Goal: Entertainment & Leisure: Browse casually

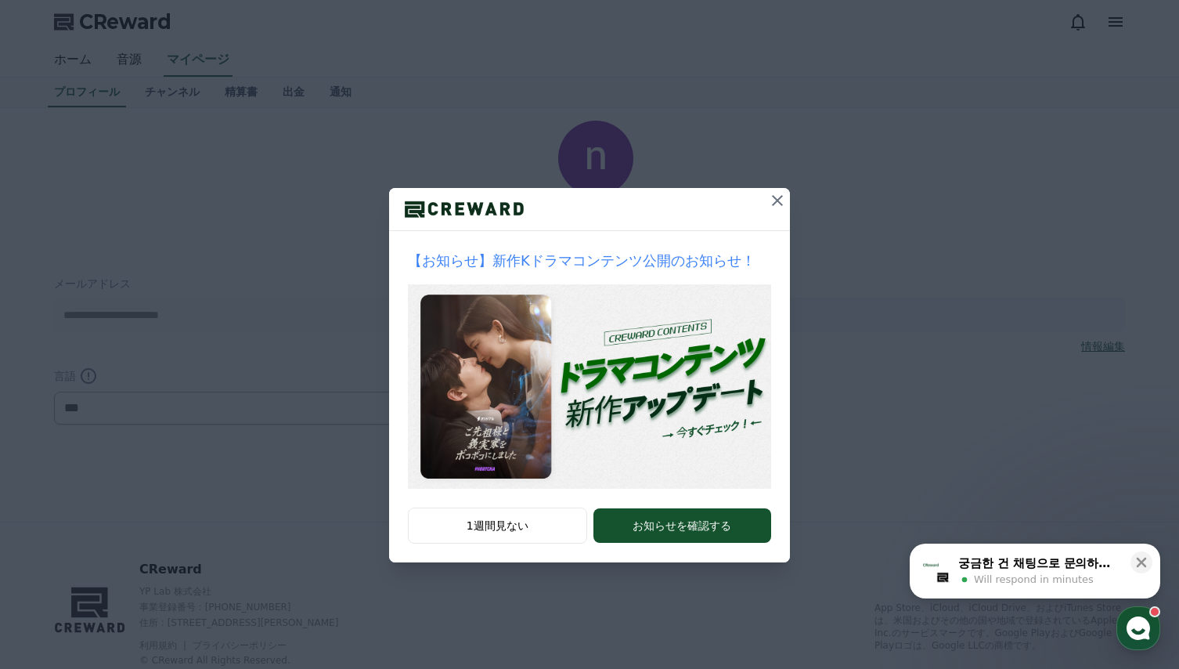
click at [775, 197] on icon at bounding box center [777, 200] width 19 height 19
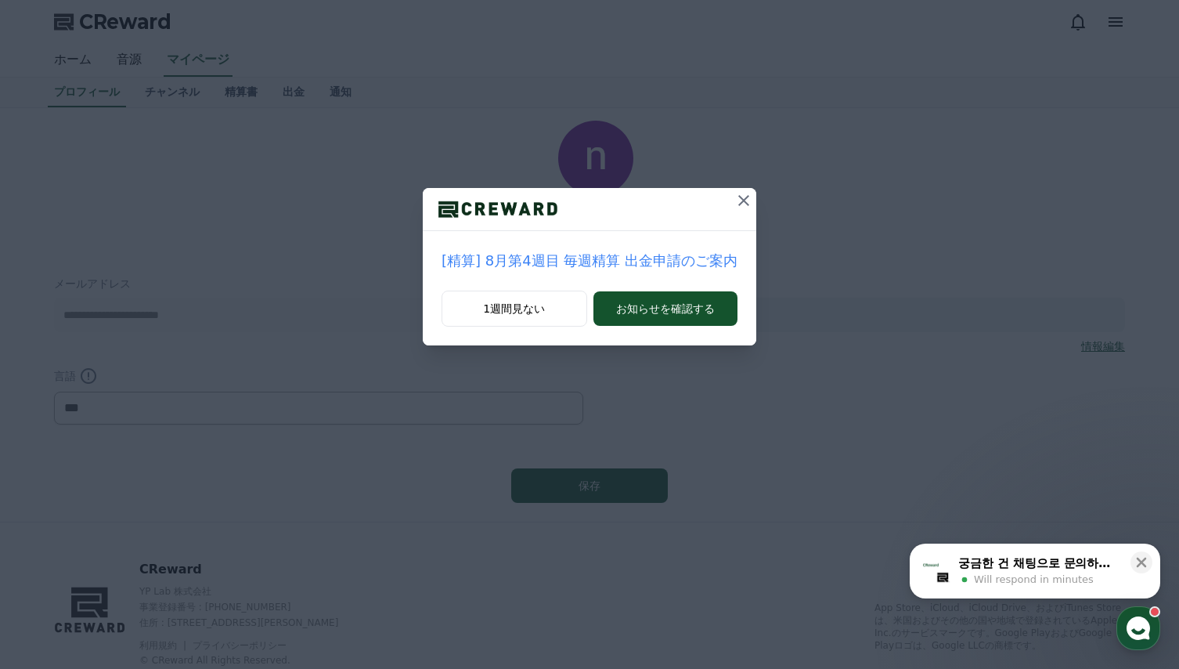
click at [735, 197] on icon at bounding box center [743, 200] width 19 height 19
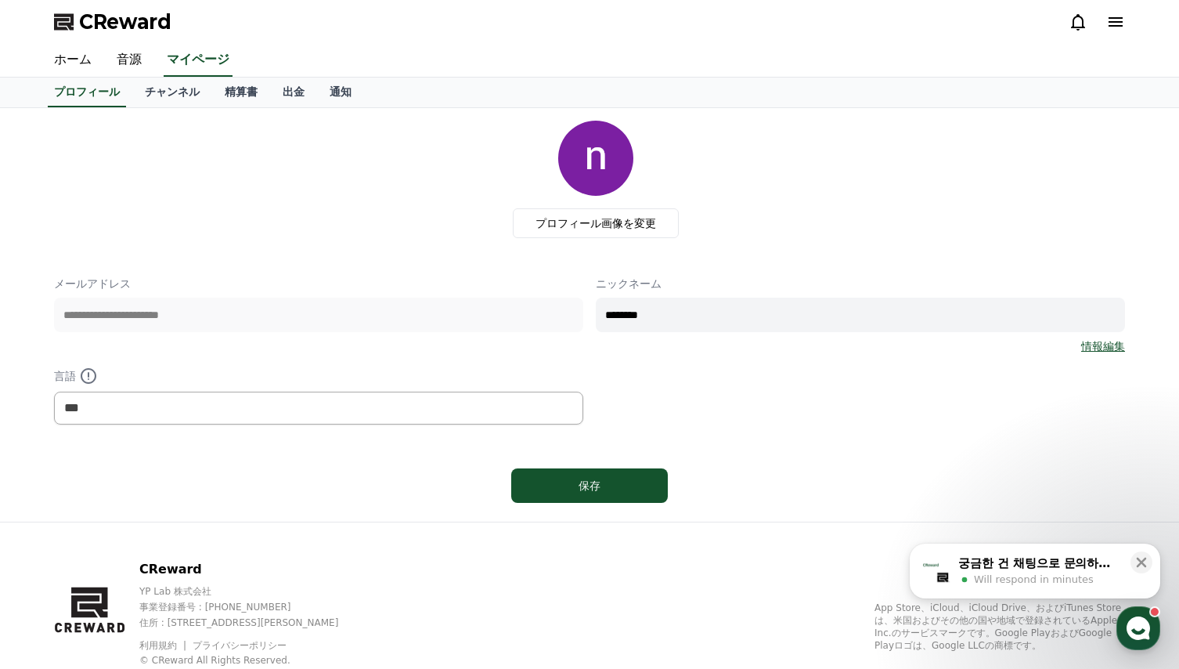
drag, startPoint x: 349, startPoint y: 202, endPoint x: 334, endPoint y: 202, distance: 14.9
click at [349, 201] on div "プロフィール画像を変更" at bounding box center [596, 179] width 1059 height 117
click at [145, 93] on link "チャンネル" at bounding box center [172, 93] width 80 height 30
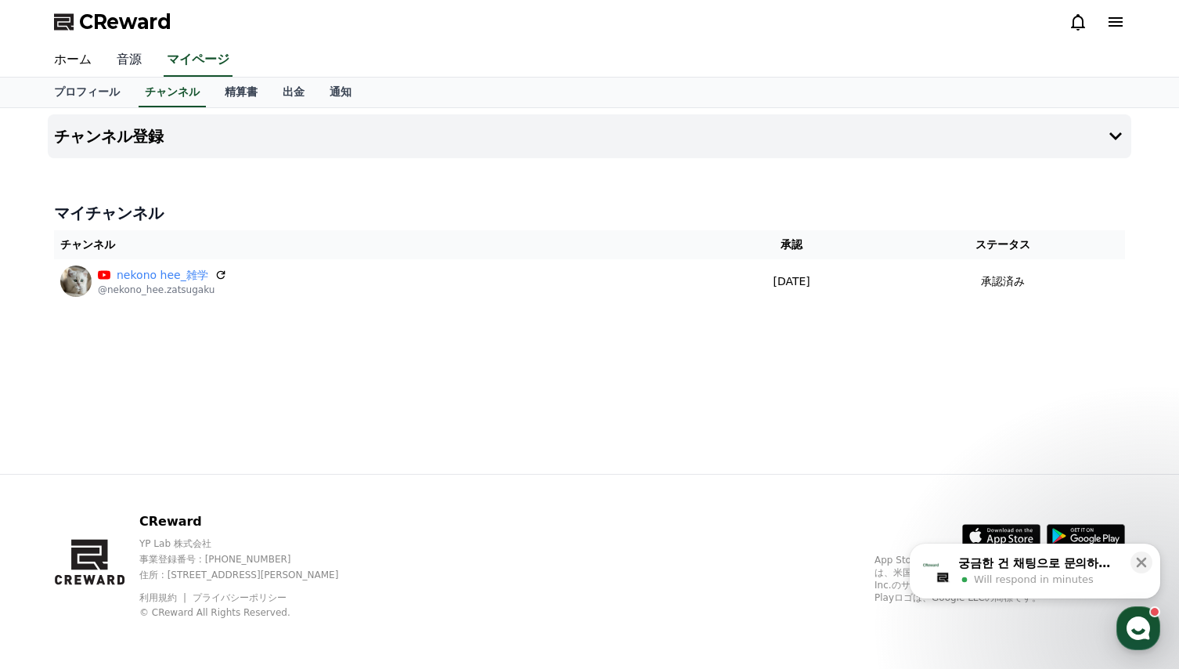
click at [124, 58] on link "音源" at bounding box center [129, 60] width 50 height 33
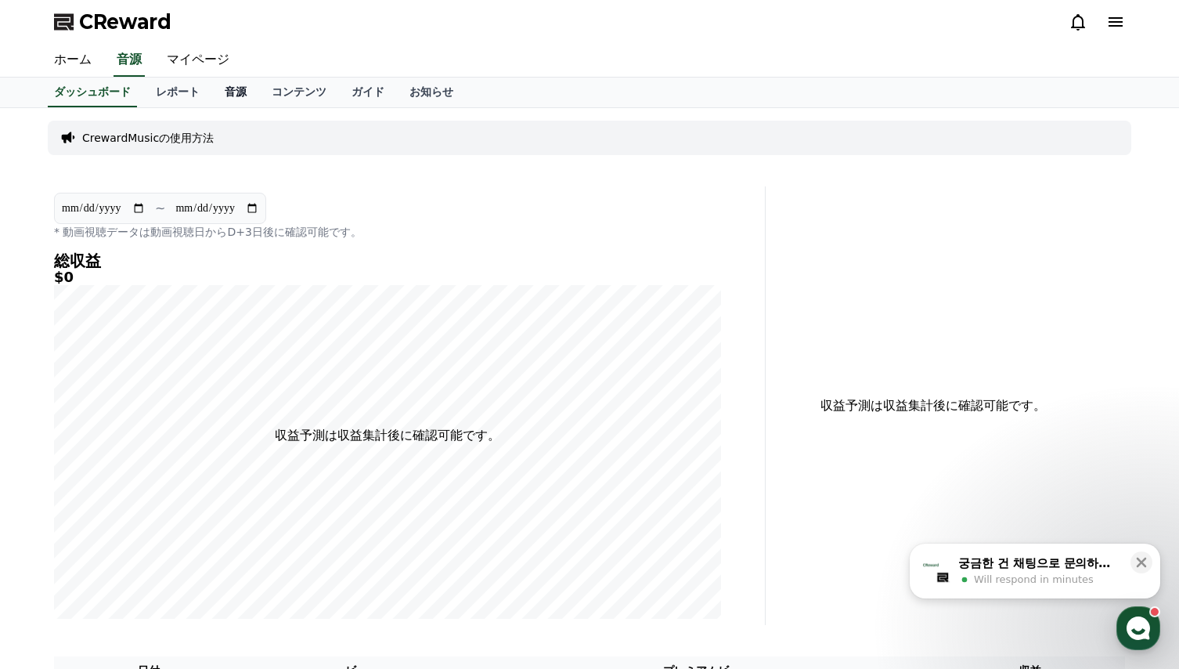
click at [213, 95] on link "音源" at bounding box center [235, 93] width 47 height 30
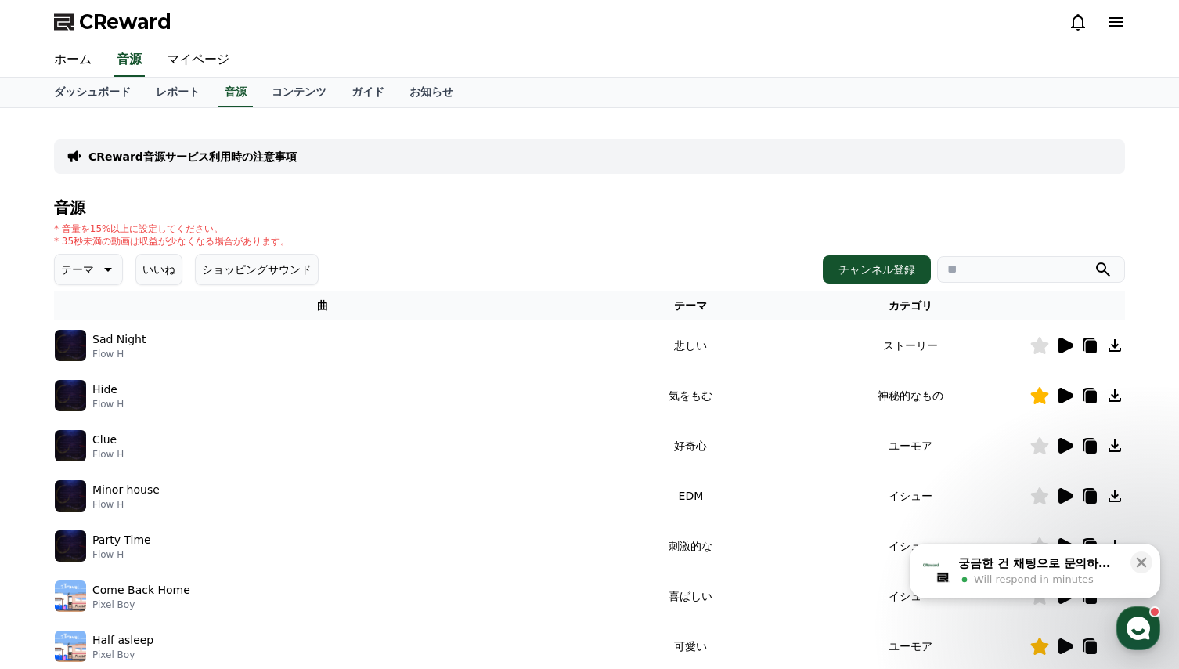
click at [156, 272] on button "いいね" at bounding box center [158, 269] width 47 height 31
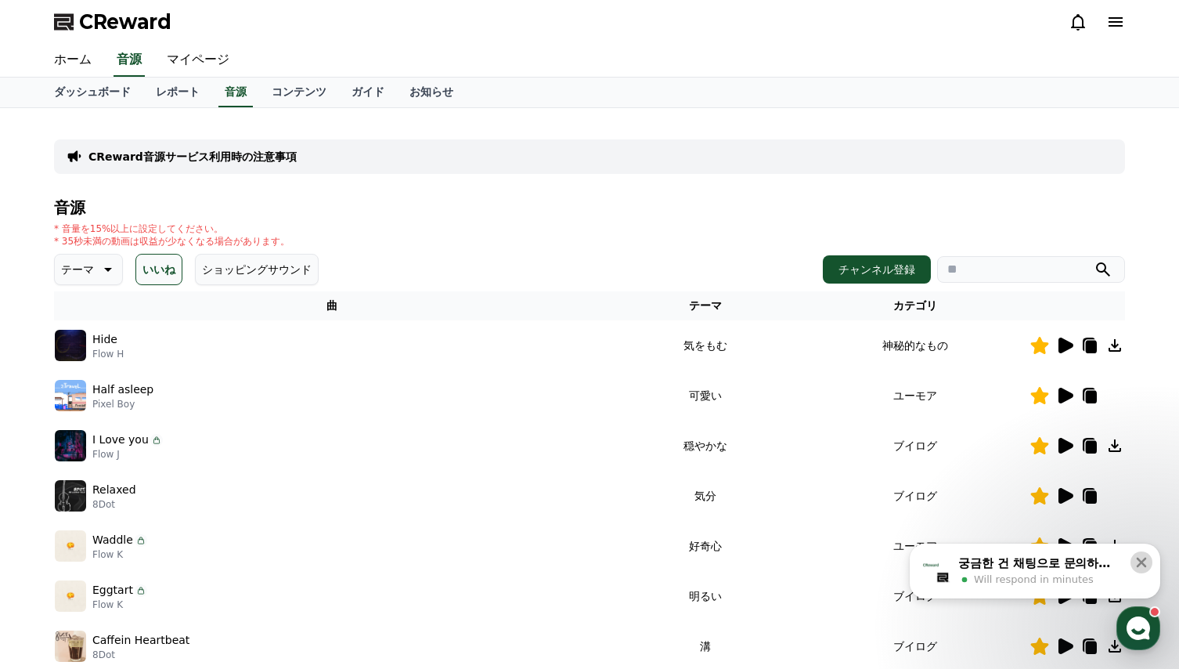
click at [1144, 558] on icon at bounding box center [1142, 562] width 16 height 16
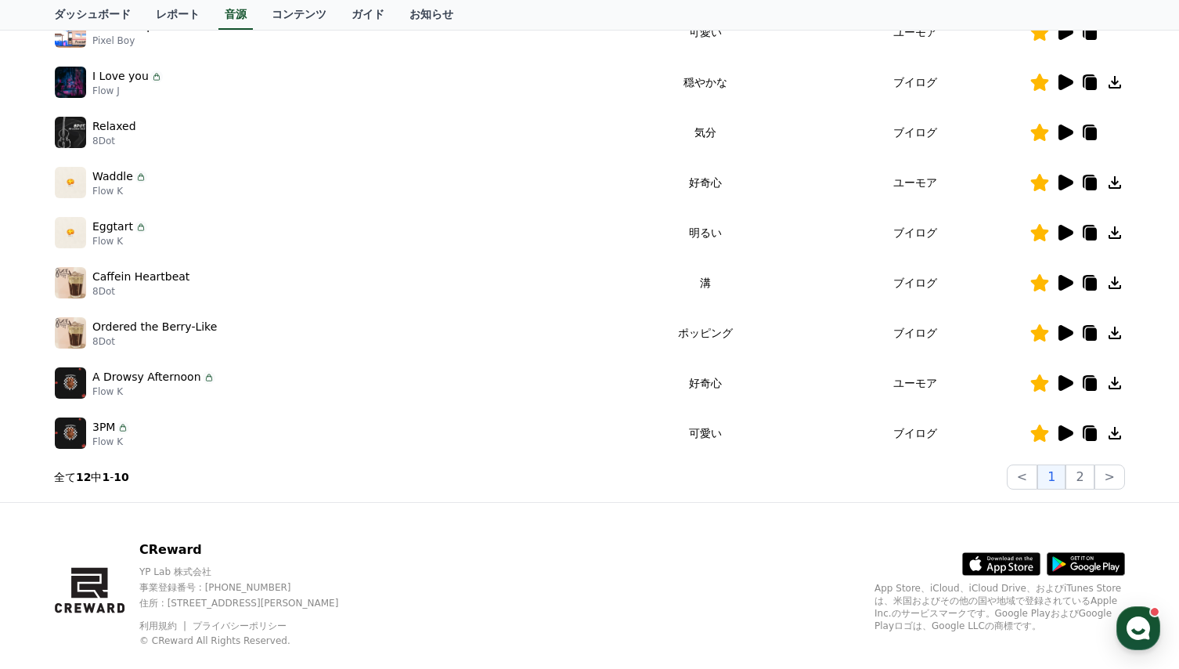
scroll to position [391, 0]
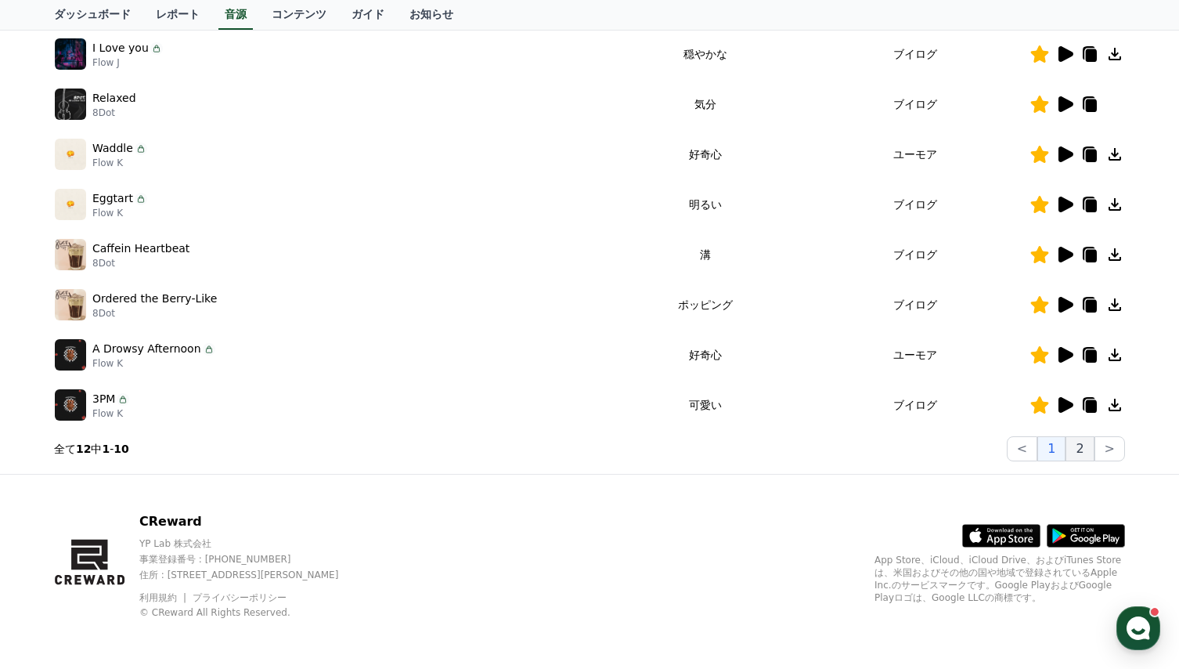
click at [1095, 448] on button "2" at bounding box center [1110, 448] width 31 height 25
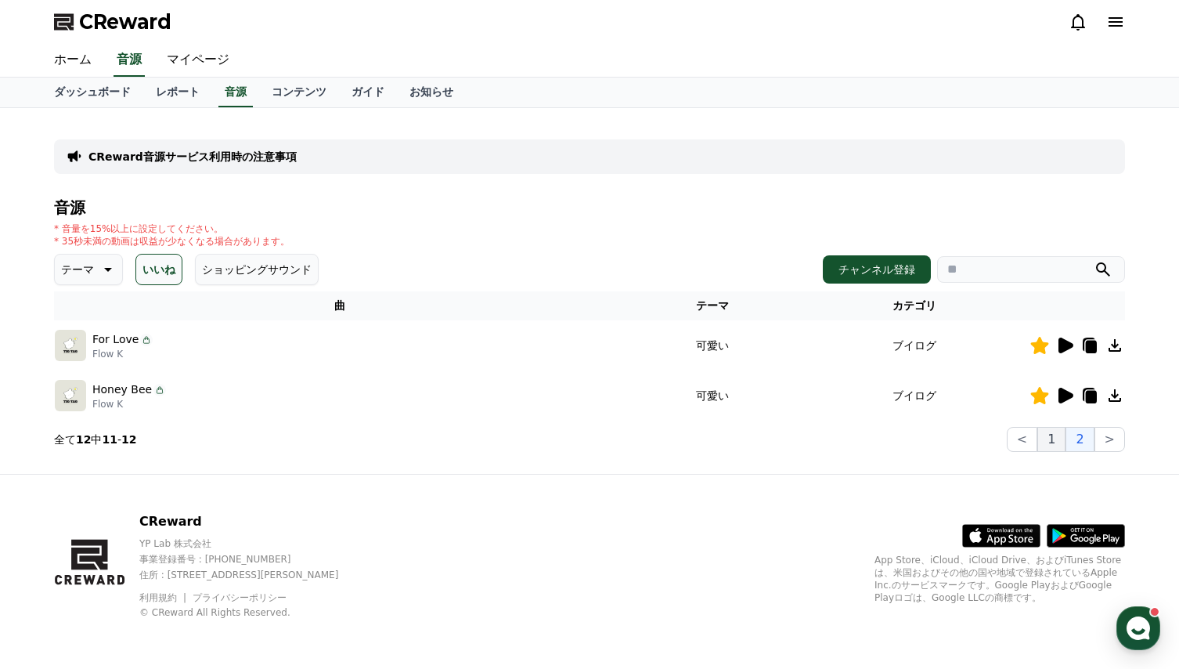
click at [1055, 440] on button "1" at bounding box center [1051, 439] width 28 height 25
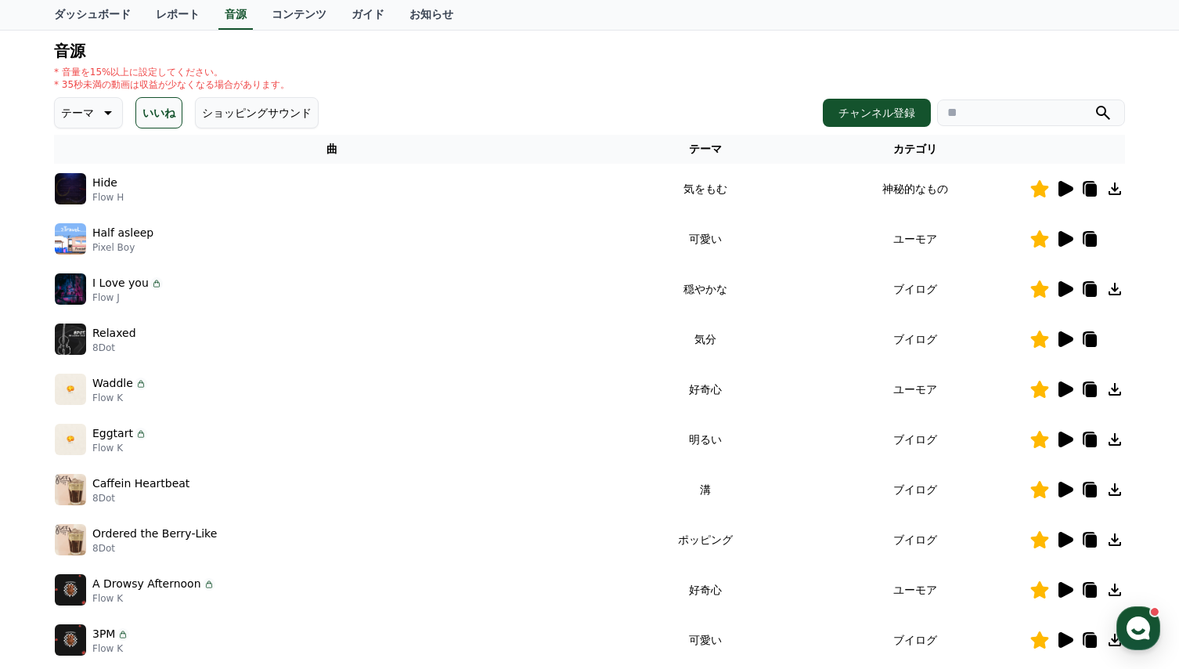
scroll to position [391, 0]
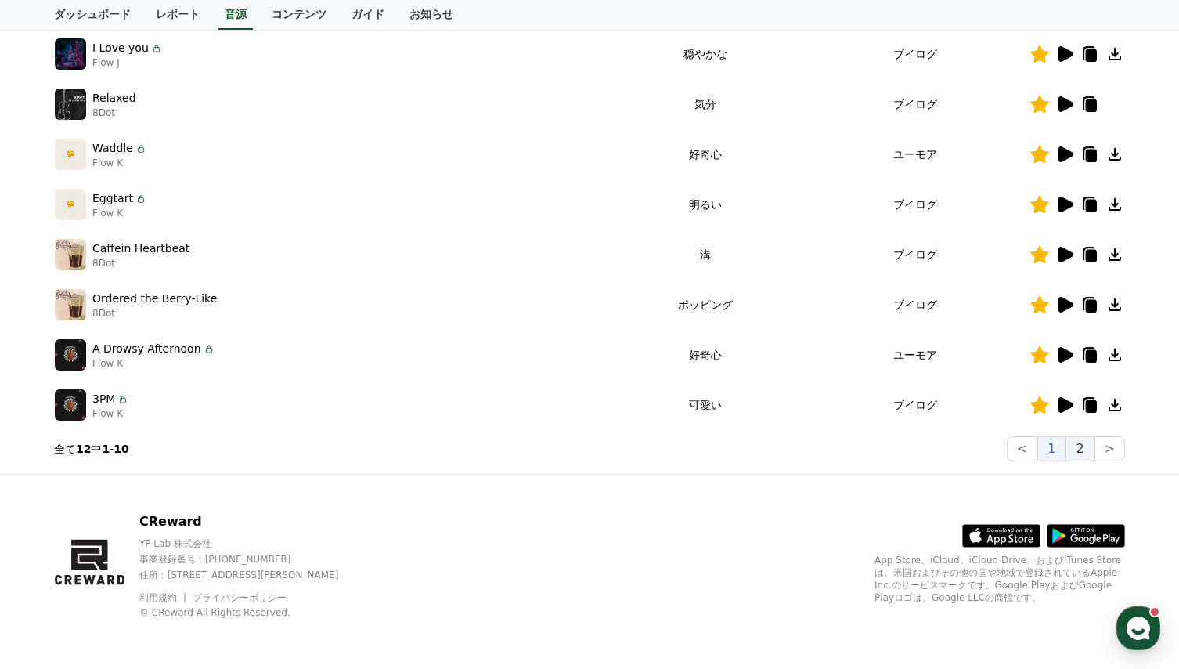
click at [1095, 446] on button "2" at bounding box center [1110, 448] width 31 height 25
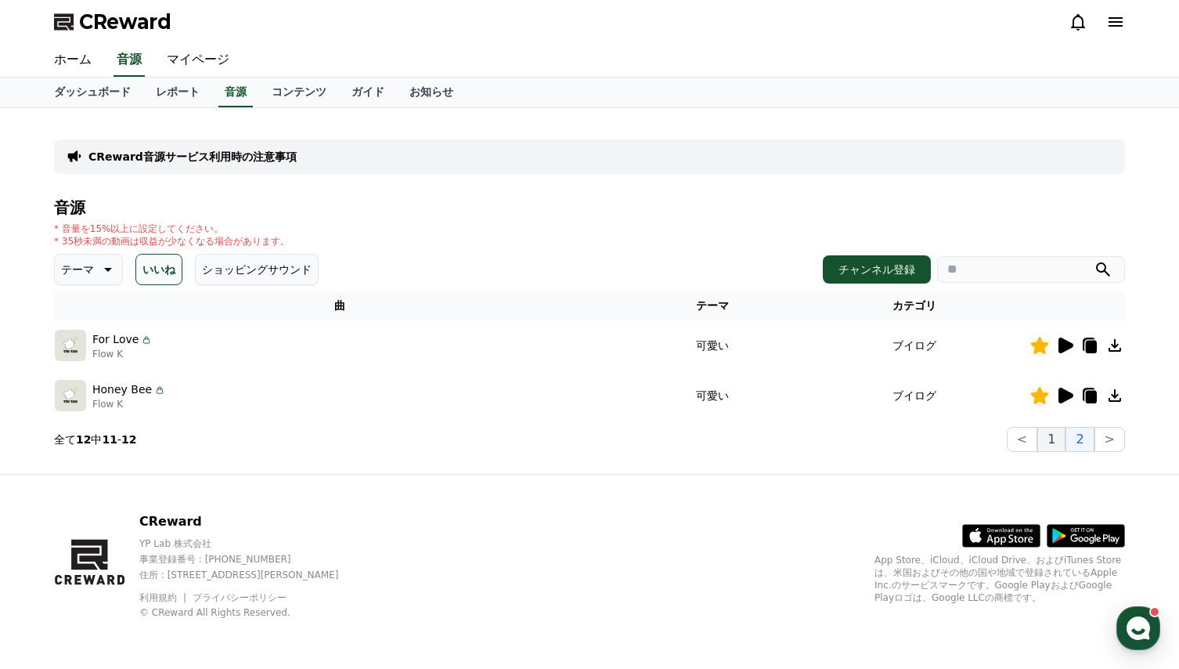
click at [1053, 438] on button "1" at bounding box center [1051, 439] width 28 height 25
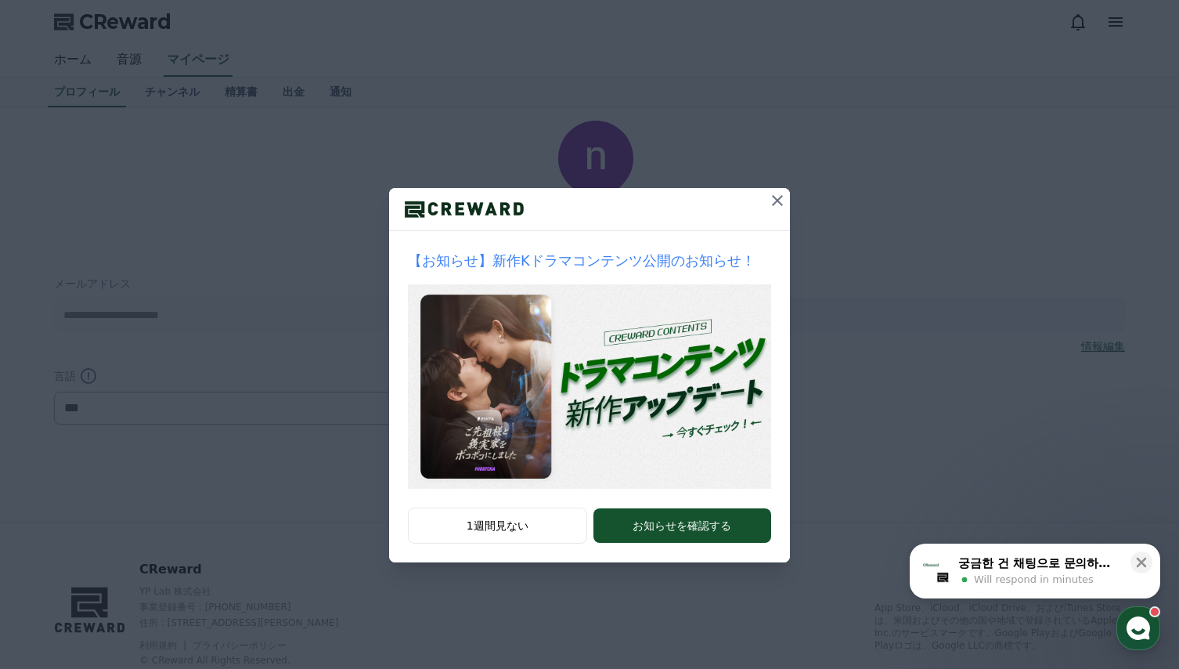
click at [774, 201] on icon at bounding box center [777, 200] width 19 height 19
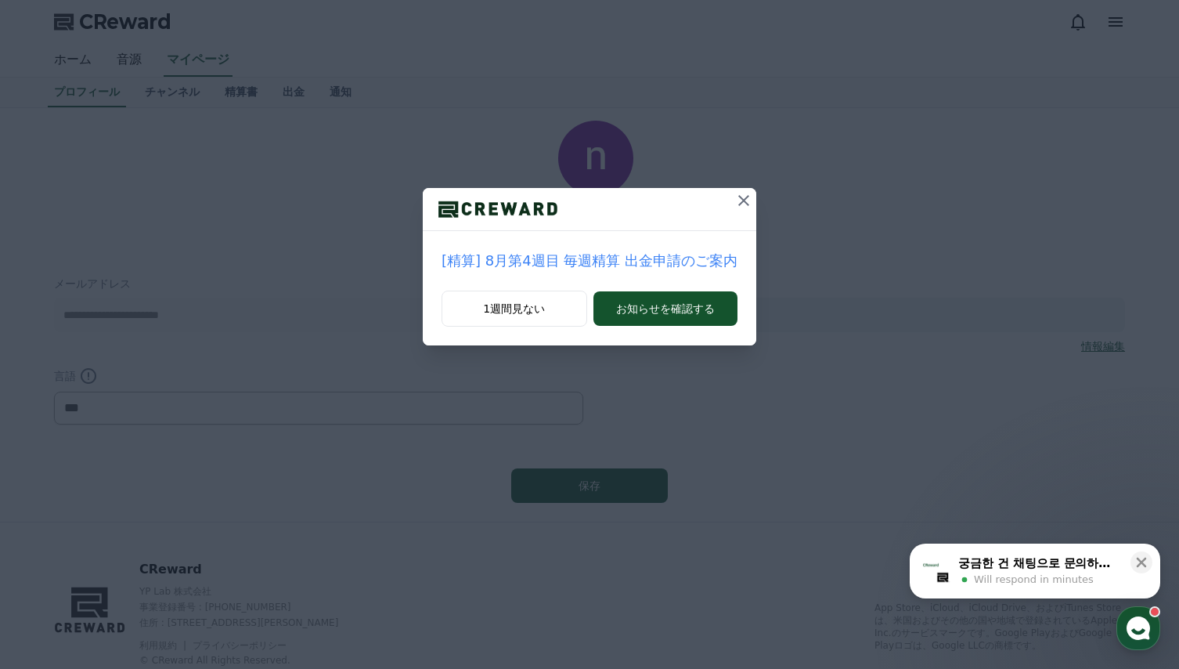
click at [741, 205] on icon at bounding box center [743, 200] width 11 height 11
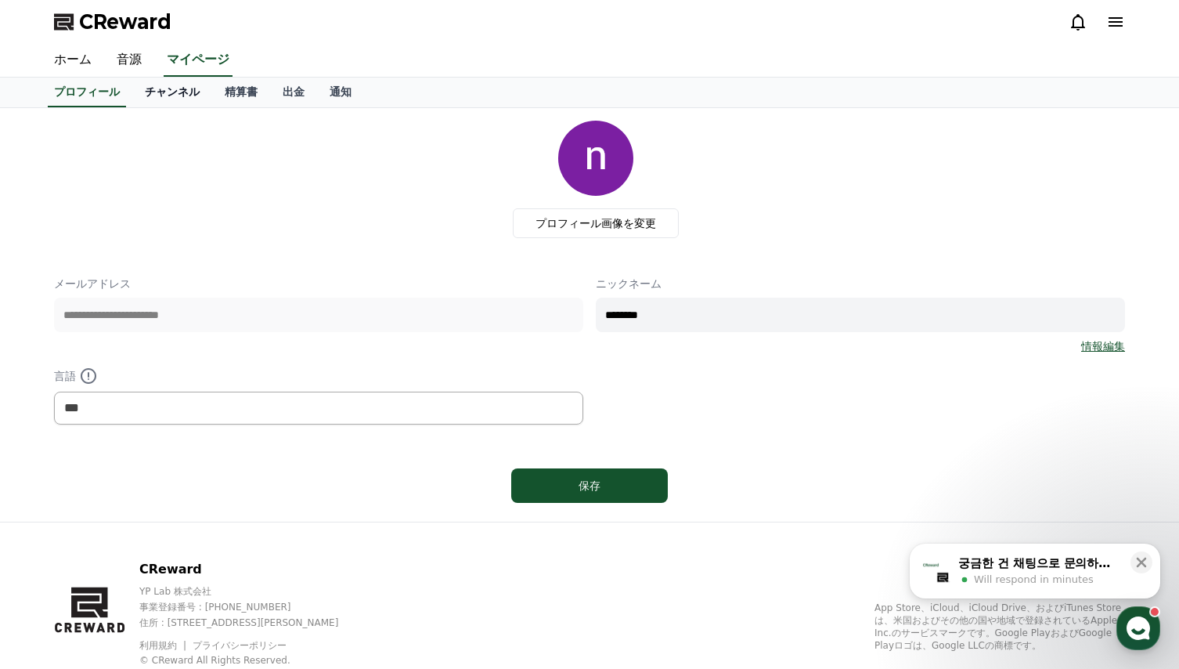
drag, startPoint x: 156, startPoint y: 94, endPoint x: 147, endPoint y: 106, distance: 14.6
click at [154, 95] on link "チャンネル" at bounding box center [172, 93] width 80 height 30
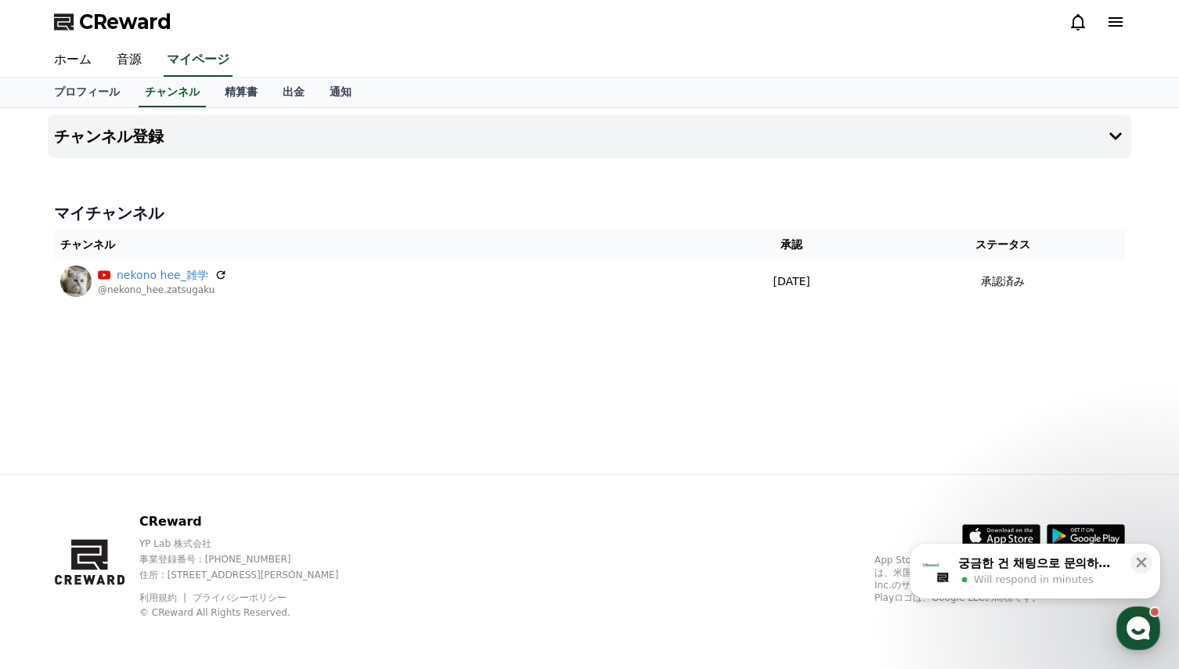
click at [903, 61] on div "ホーム 音源 マイページ" at bounding box center [589, 60] width 1096 height 33
click at [118, 61] on link "音源" at bounding box center [129, 60] width 50 height 33
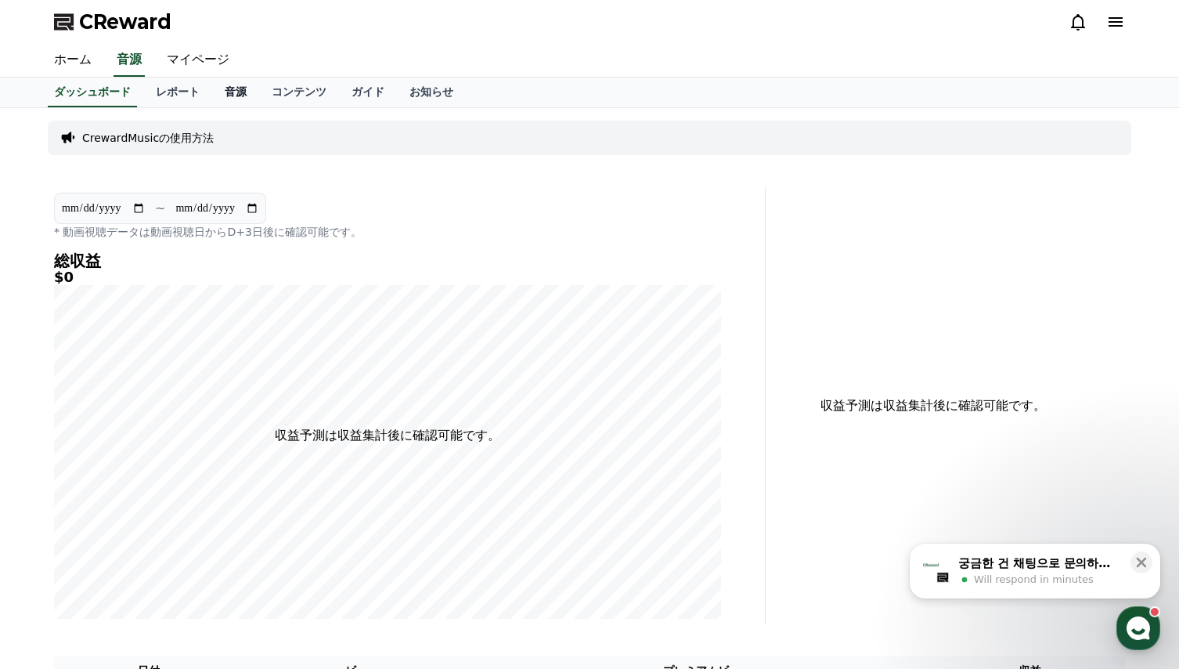
click at [212, 88] on link "音源" at bounding box center [235, 93] width 47 height 30
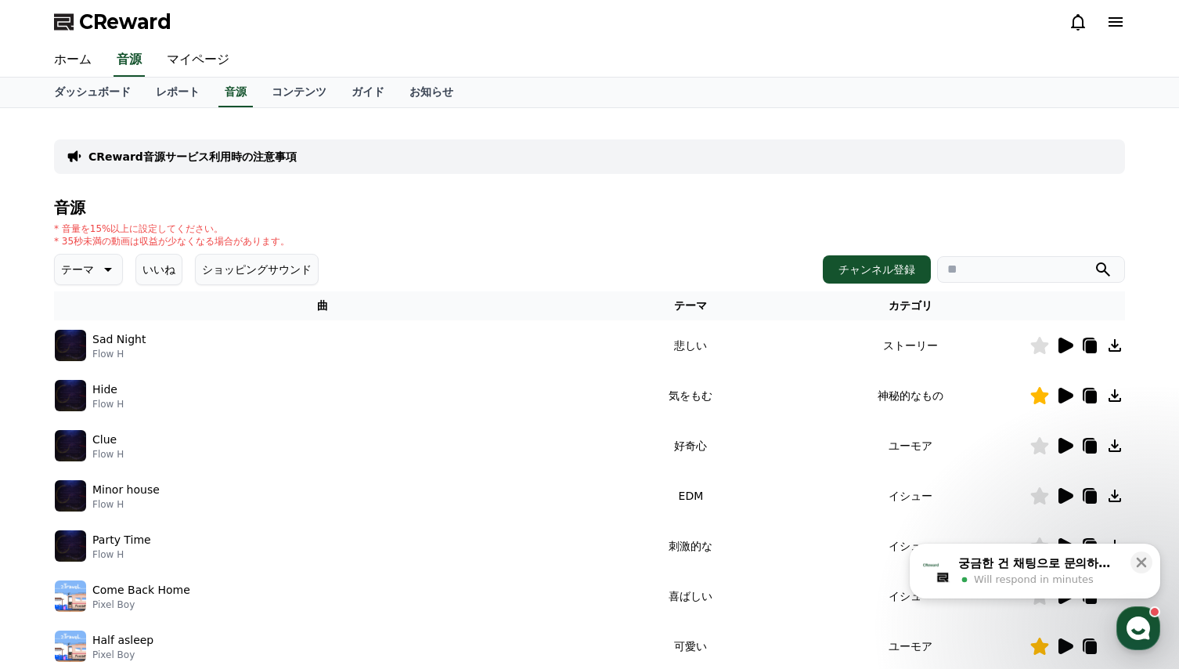
click at [144, 270] on button "いいね" at bounding box center [158, 269] width 47 height 31
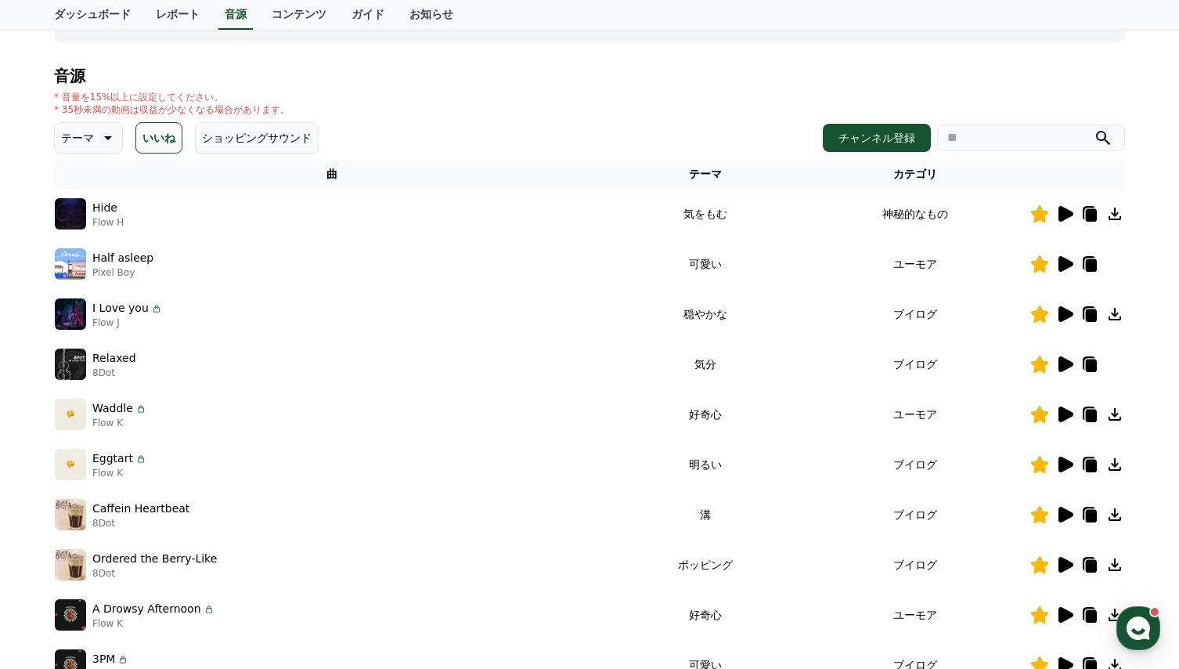
scroll to position [157, 0]
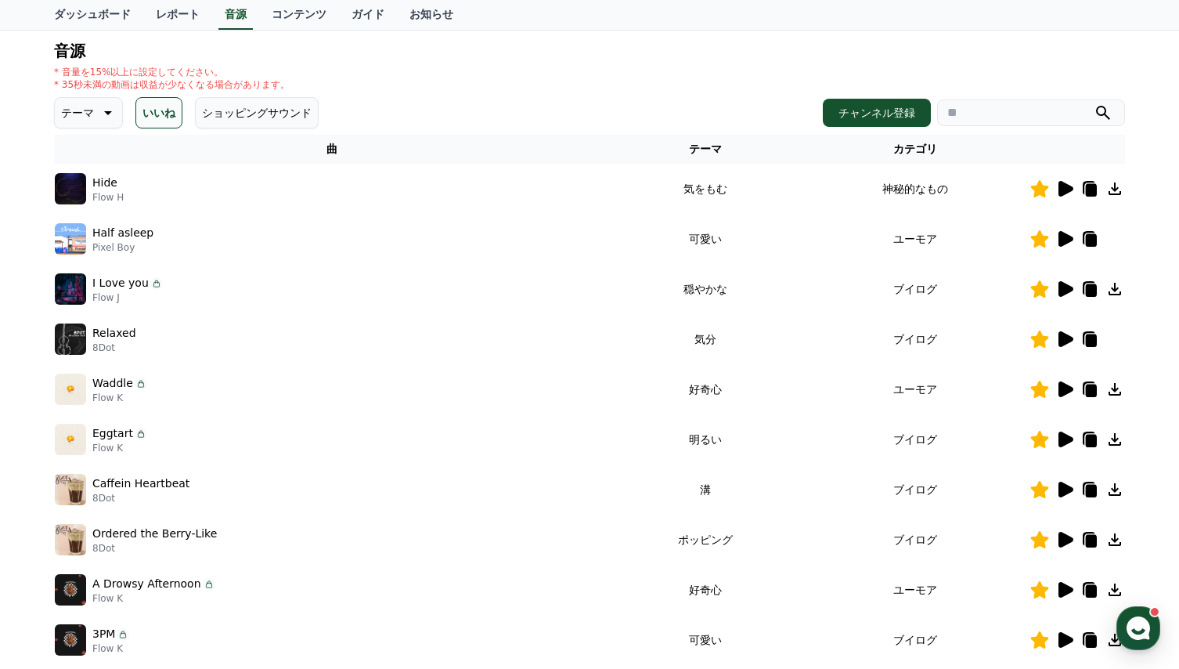
click at [1067, 390] on icon at bounding box center [1066, 389] width 15 height 16
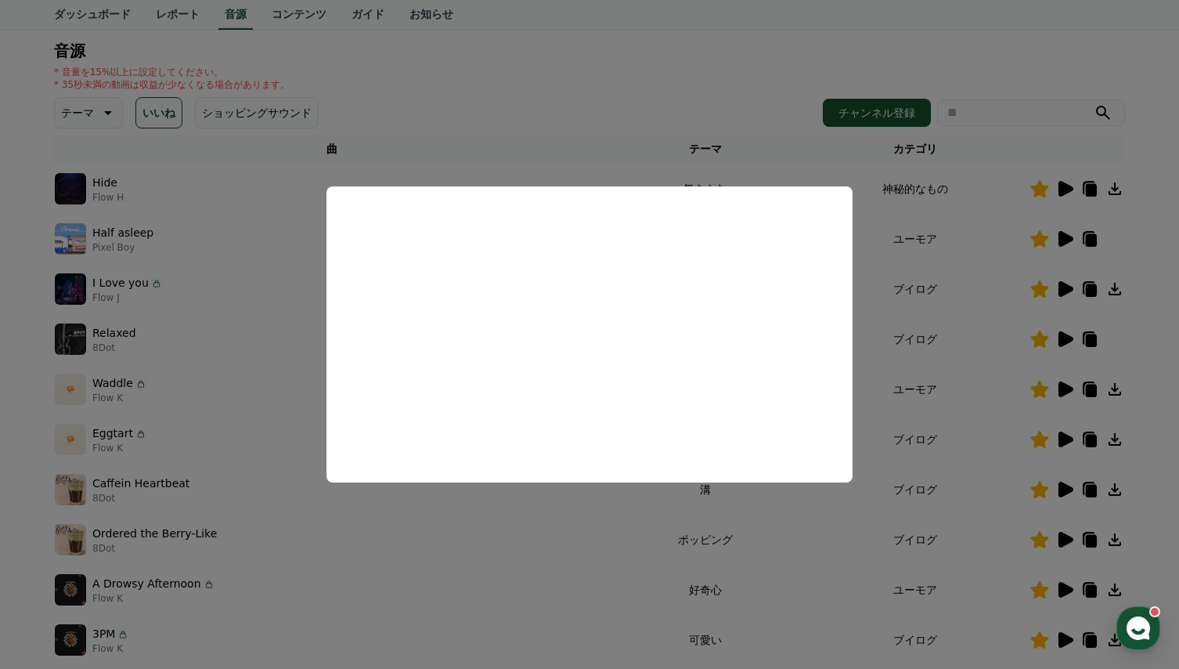
click at [551, 551] on button "close modal" at bounding box center [589, 334] width 1179 height 669
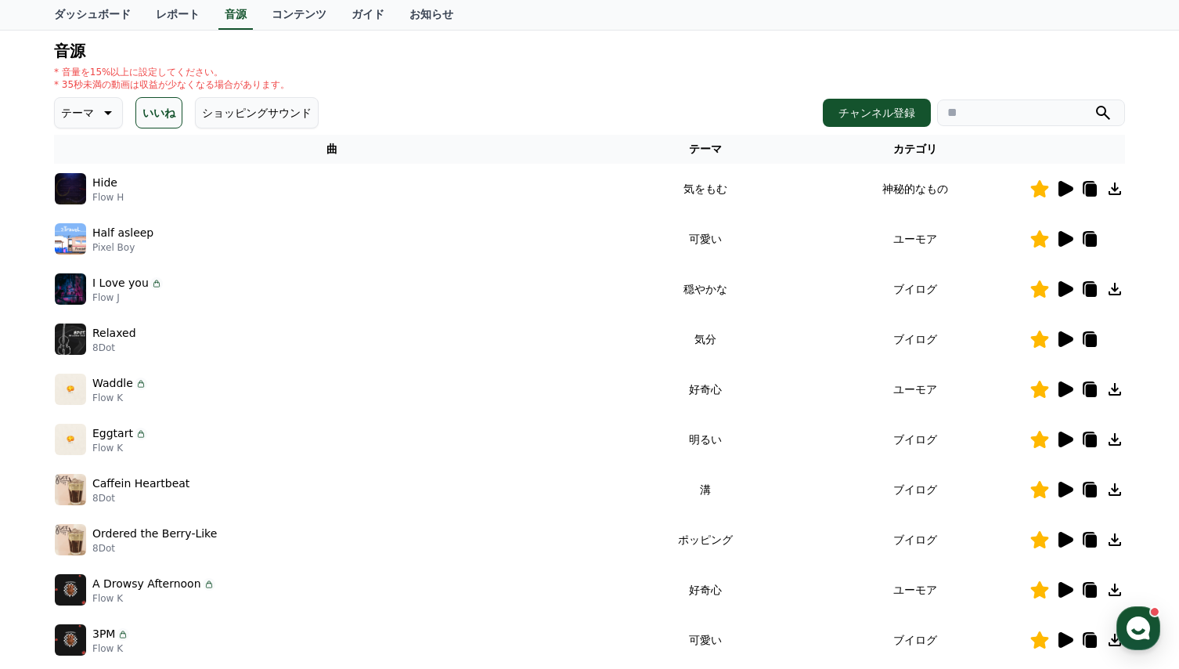
click at [1063, 389] on icon at bounding box center [1066, 389] width 15 height 16
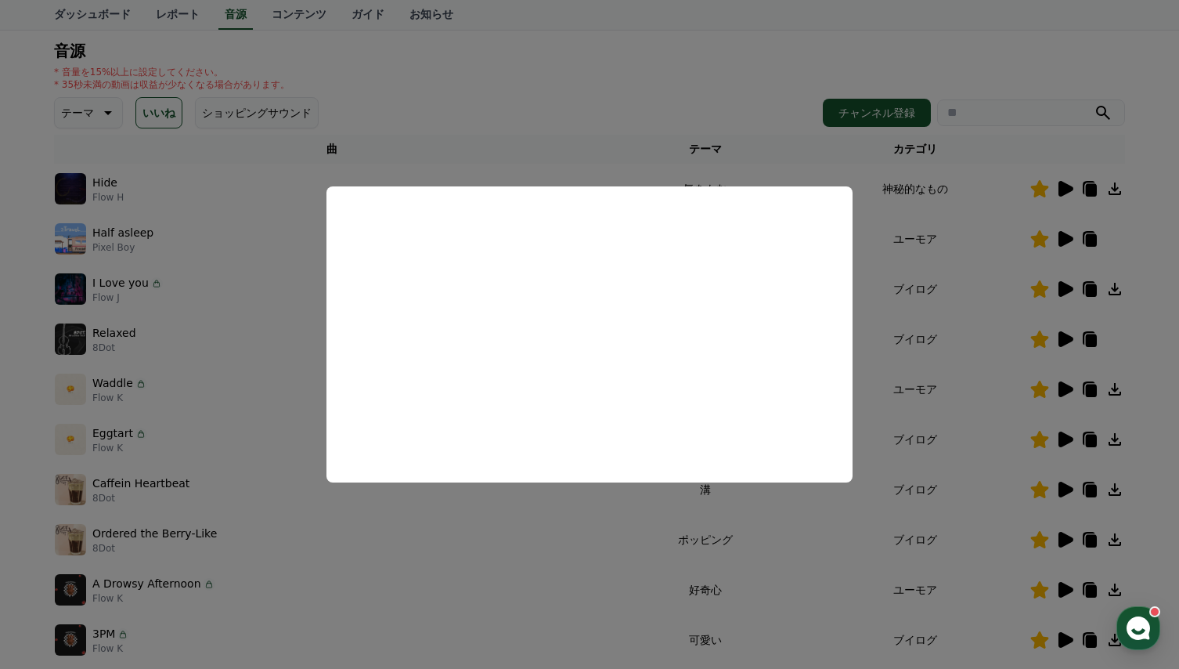
click at [568, 538] on button "close modal" at bounding box center [589, 334] width 1179 height 669
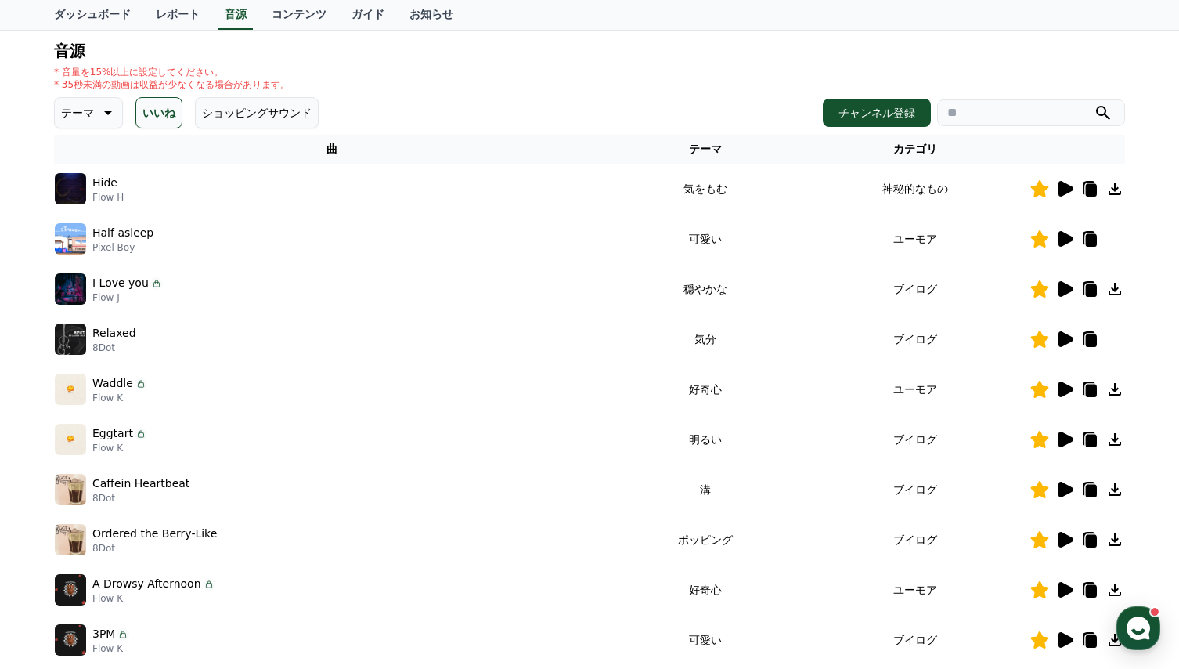
click at [1068, 236] on icon at bounding box center [1066, 239] width 15 height 16
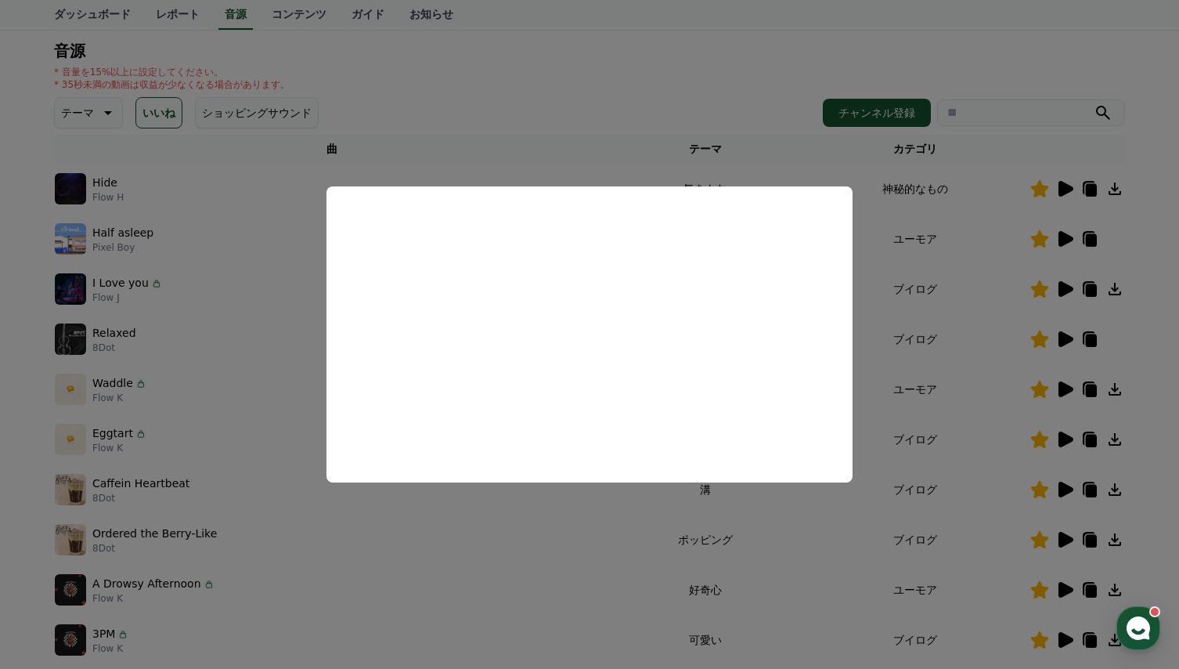
click at [572, 528] on button "close modal" at bounding box center [589, 334] width 1179 height 669
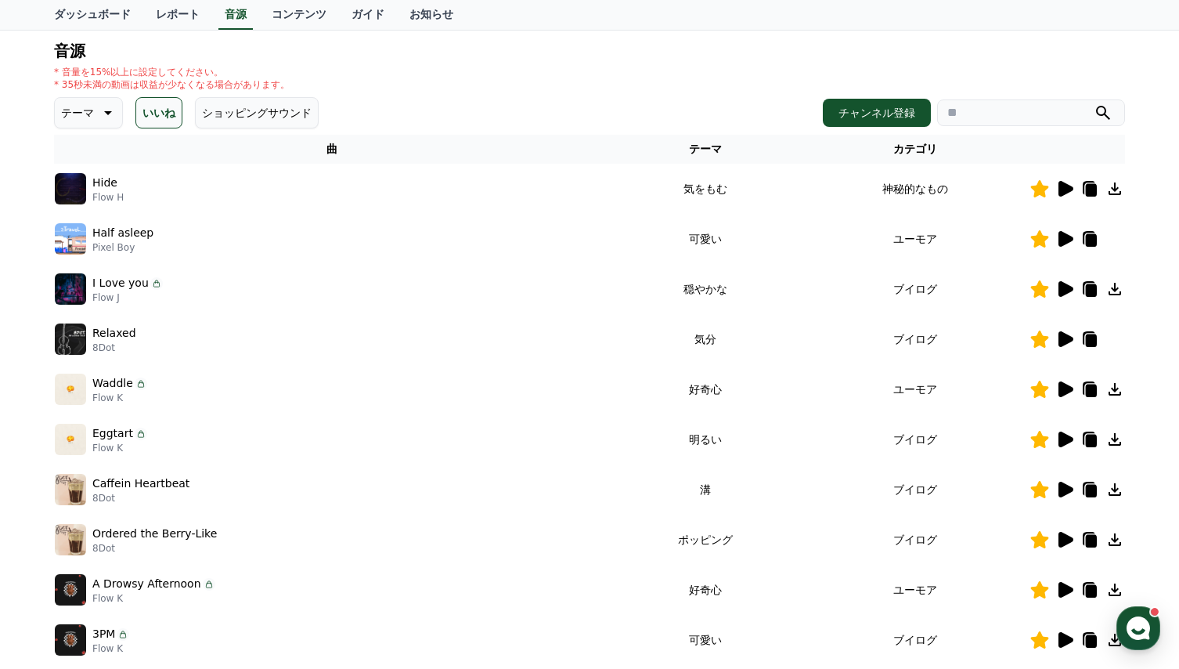
click at [1064, 236] on icon at bounding box center [1066, 239] width 15 height 16
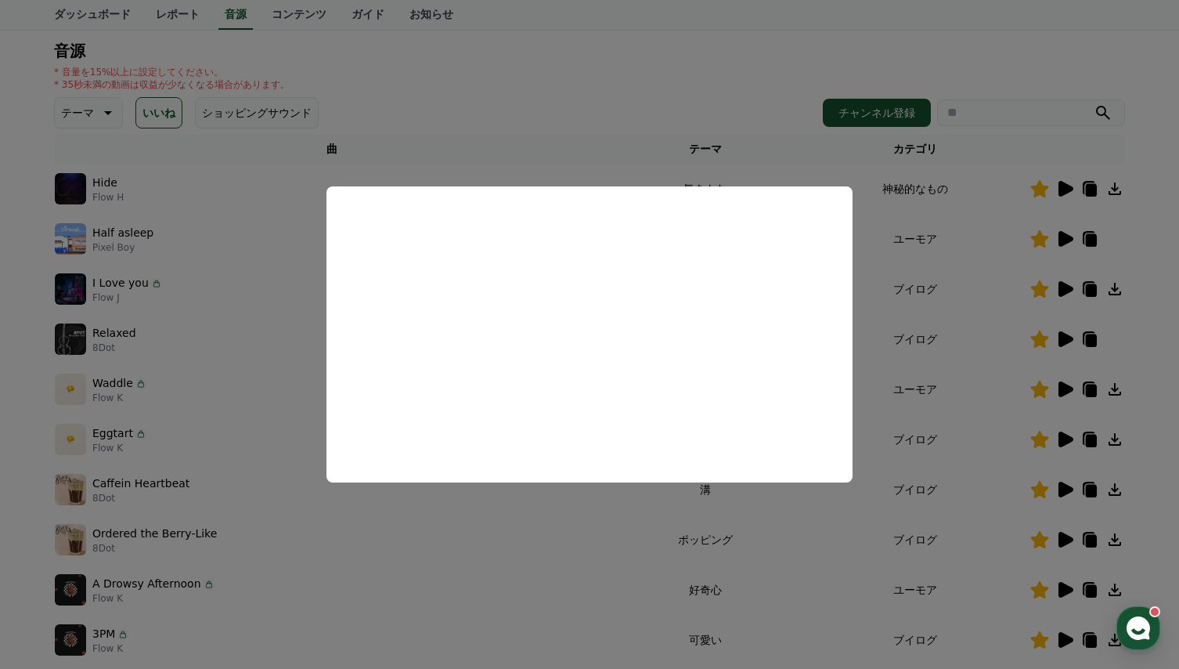
click at [516, 522] on button "close modal" at bounding box center [589, 334] width 1179 height 669
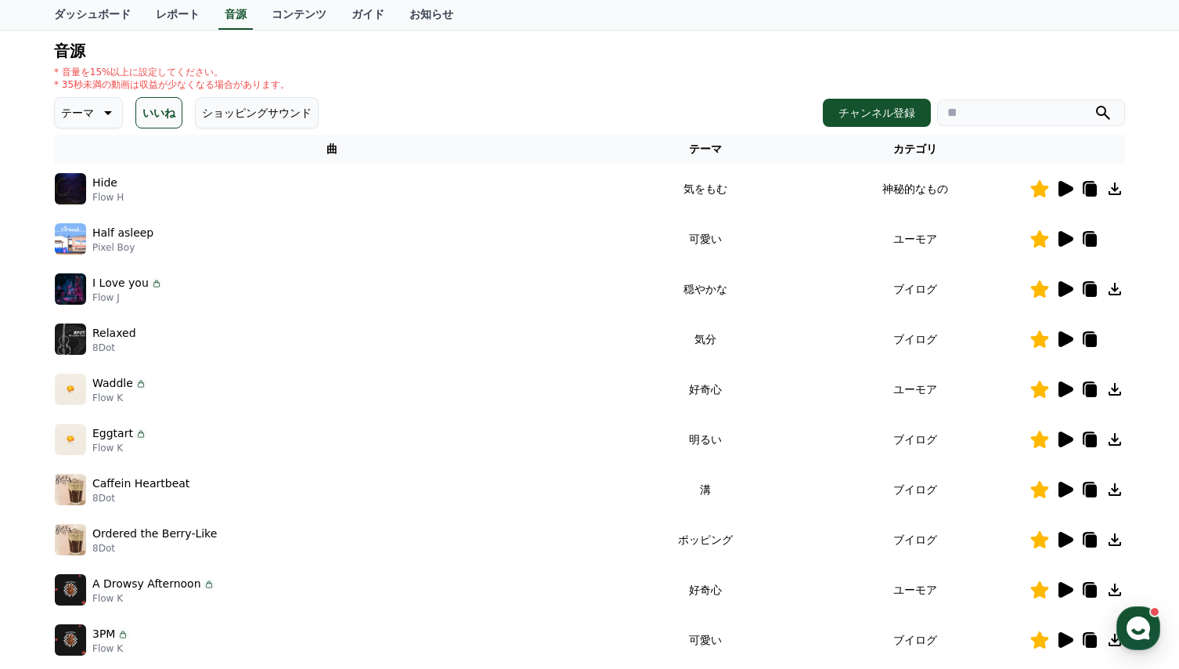
click at [1064, 287] on icon at bounding box center [1066, 289] width 15 height 16
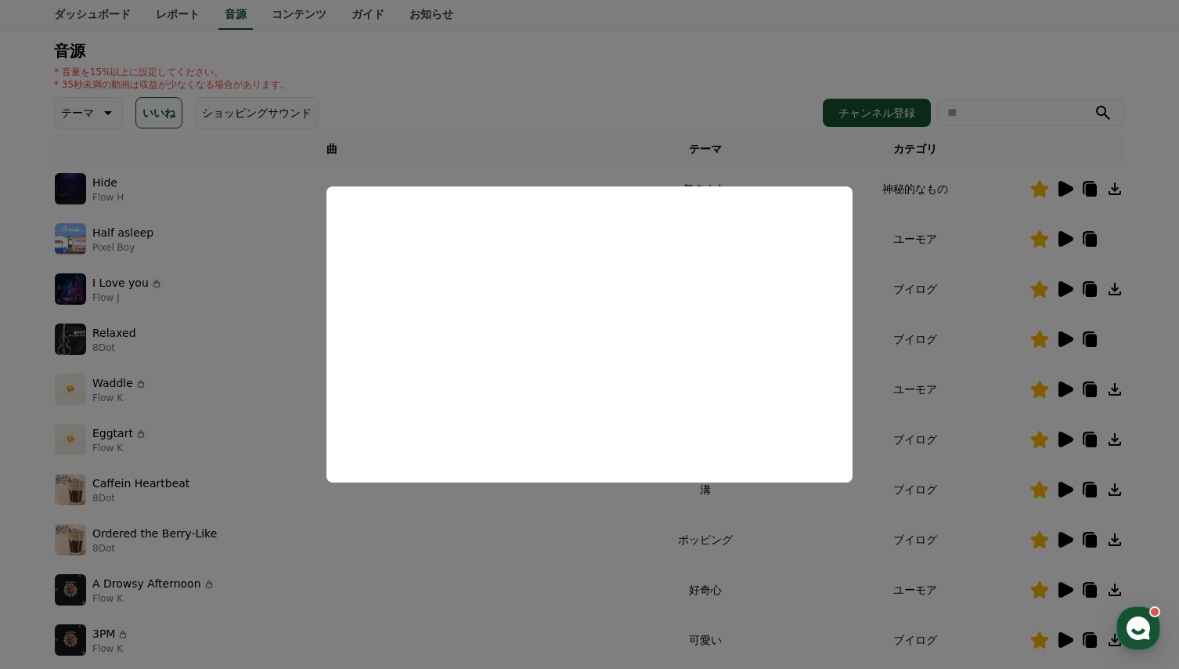
click at [495, 515] on button "close modal" at bounding box center [589, 334] width 1179 height 669
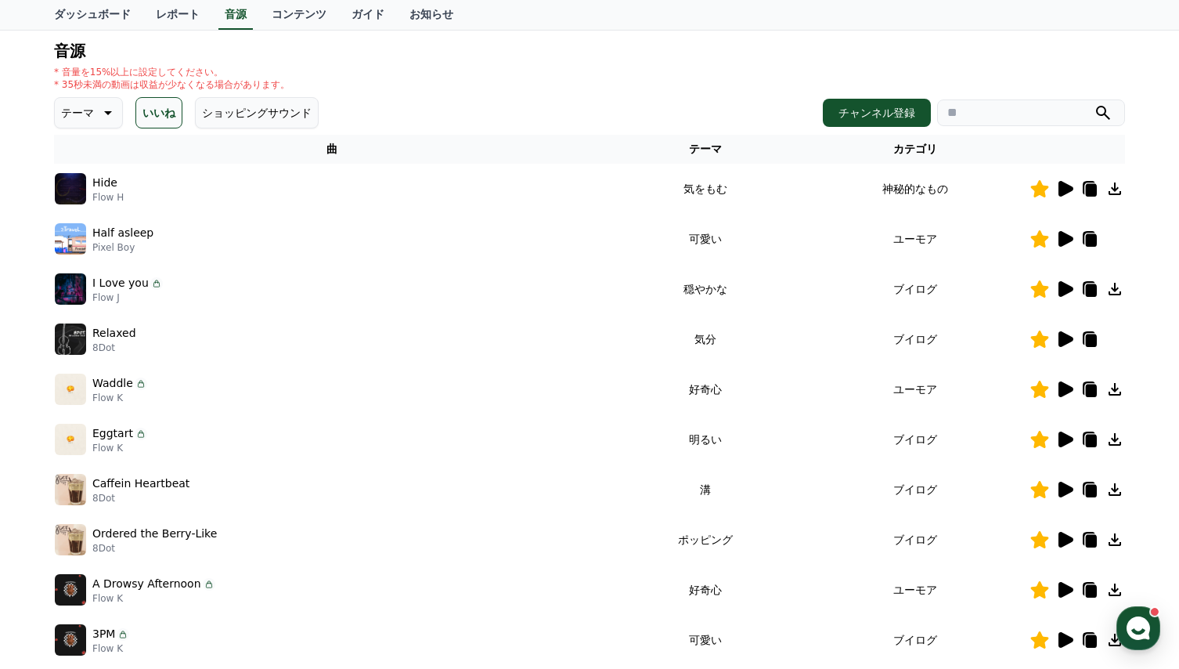
click at [1066, 340] on icon at bounding box center [1066, 339] width 15 height 16
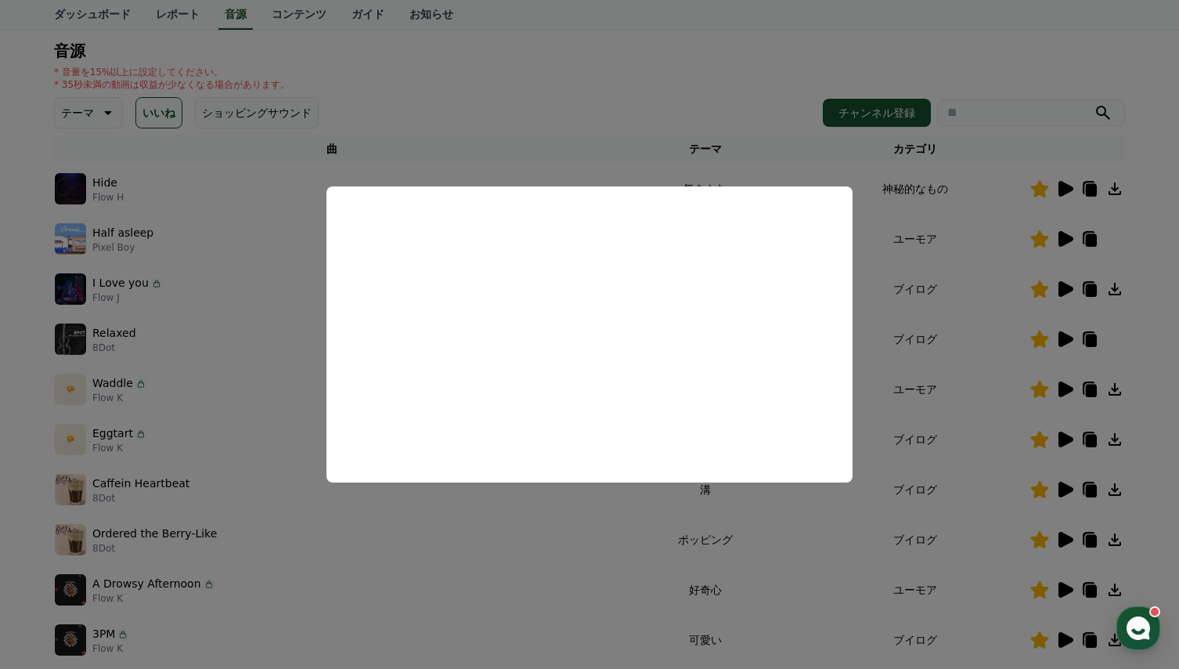
click at [497, 534] on button "close modal" at bounding box center [589, 334] width 1179 height 669
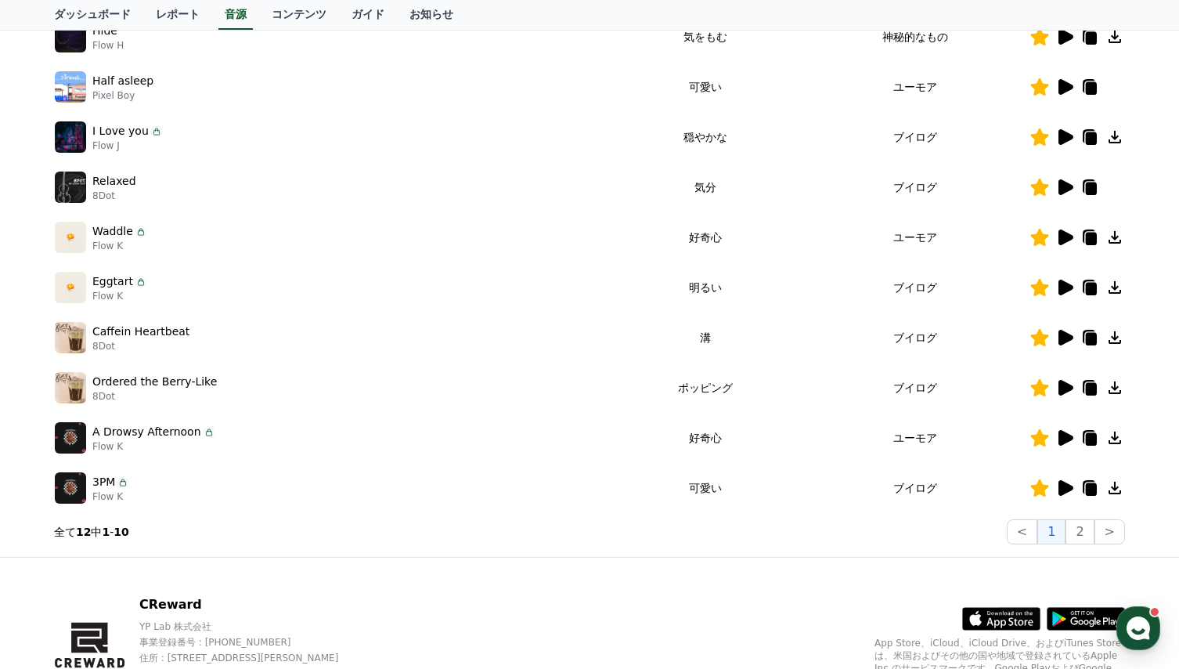
scroll to position [313, 0]
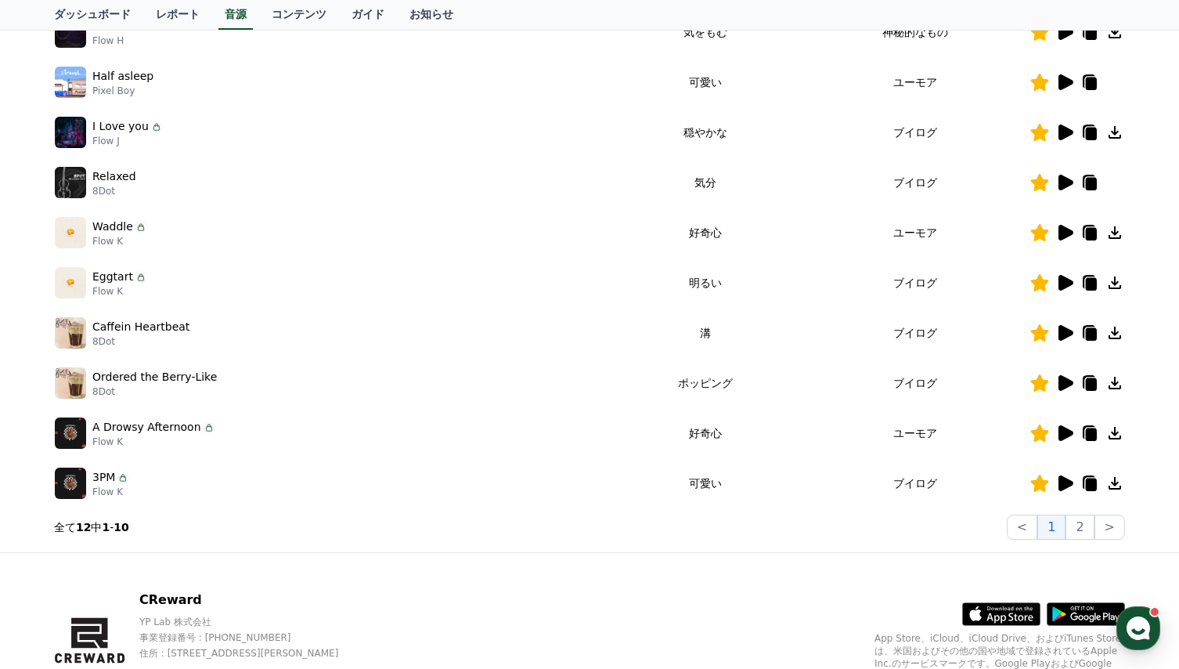
click at [1066, 282] on icon at bounding box center [1066, 283] width 15 height 16
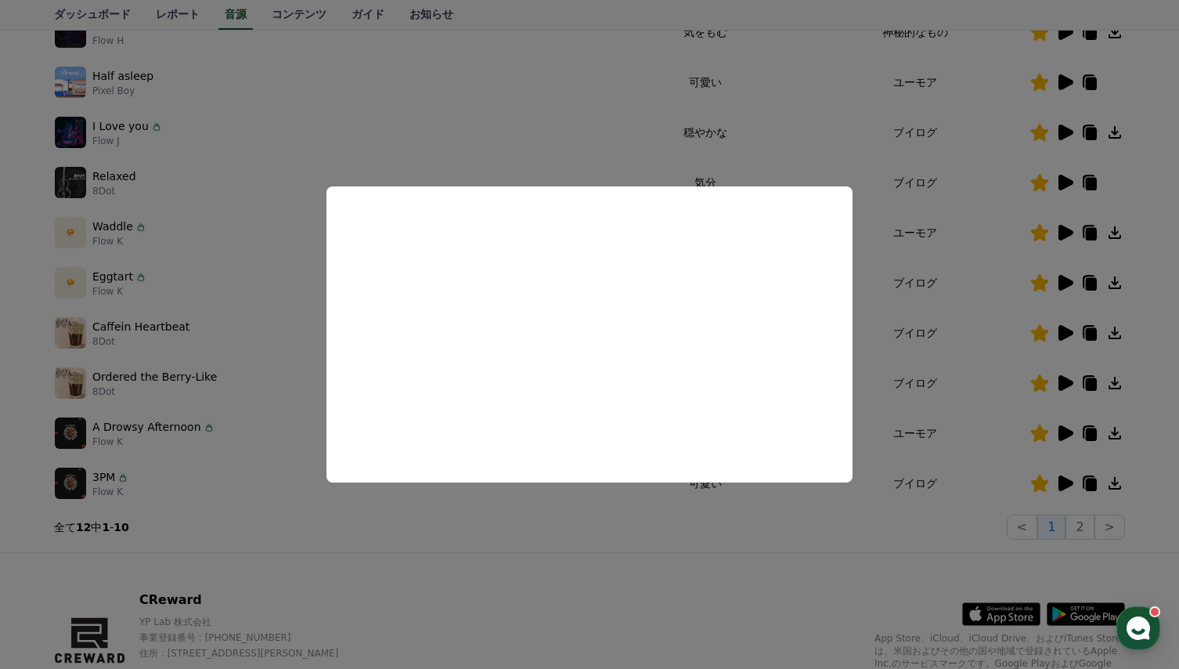
click at [516, 538] on button "close modal" at bounding box center [589, 334] width 1179 height 669
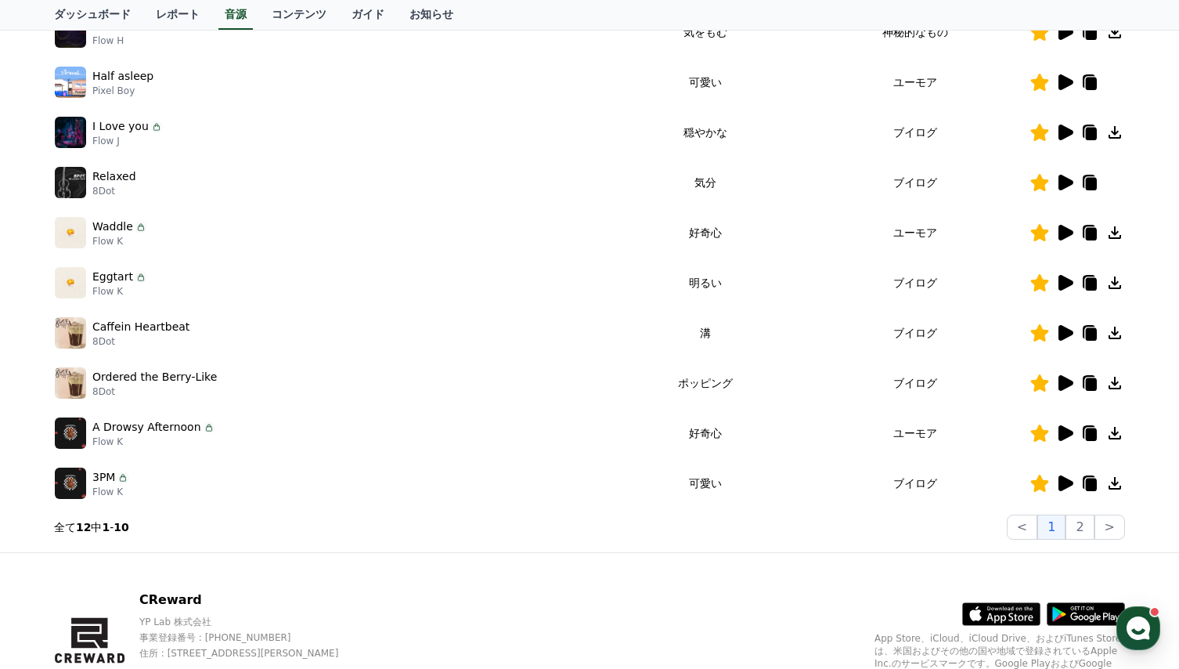
click at [1062, 331] on icon at bounding box center [1066, 333] width 15 height 16
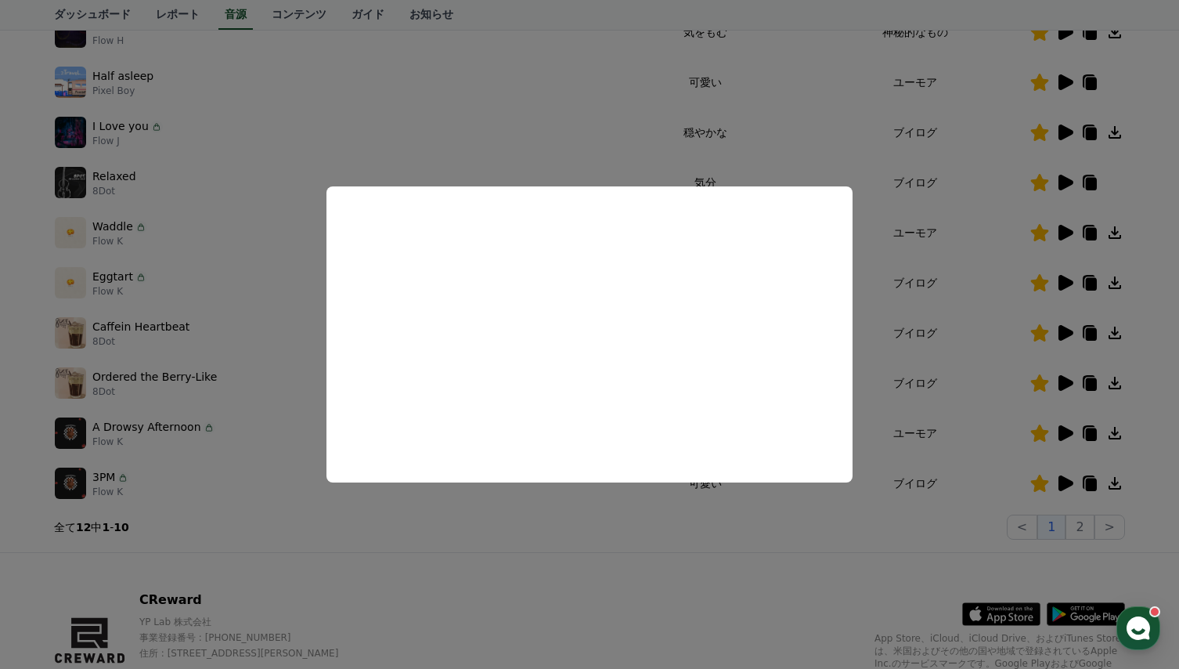
click at [542, 543] on button "close modal" at bounding box center [589, 334] width 1179 height 669
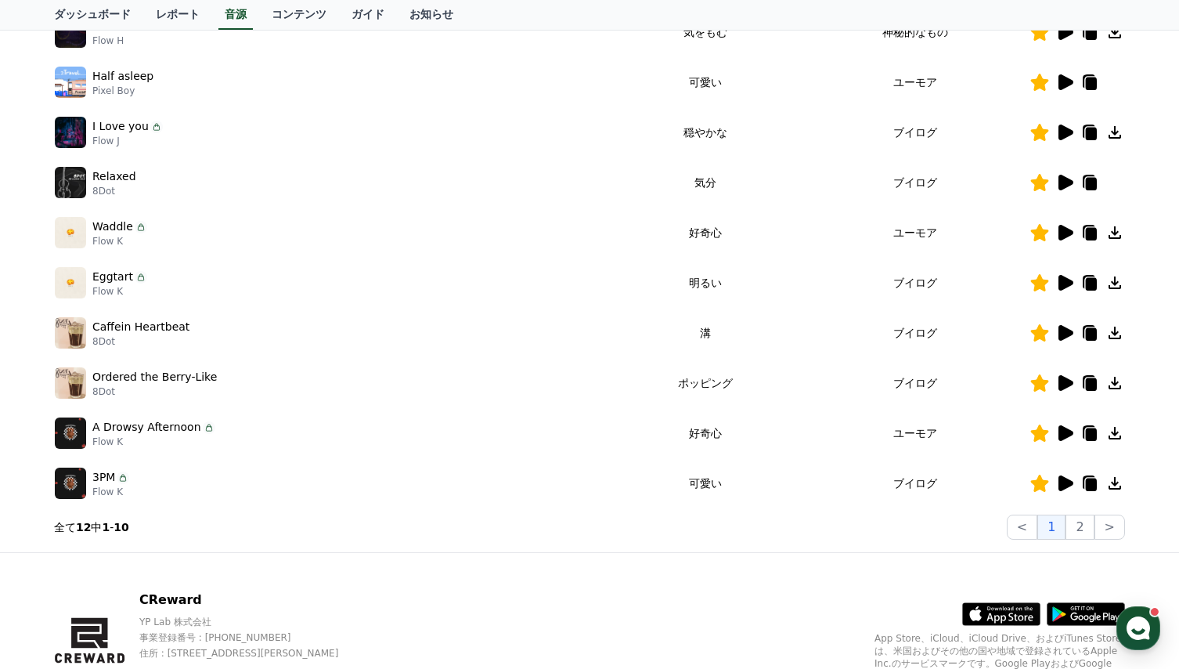
click at [1067, 381] on icon at bounding box center [1066, 383] width 15 height 16
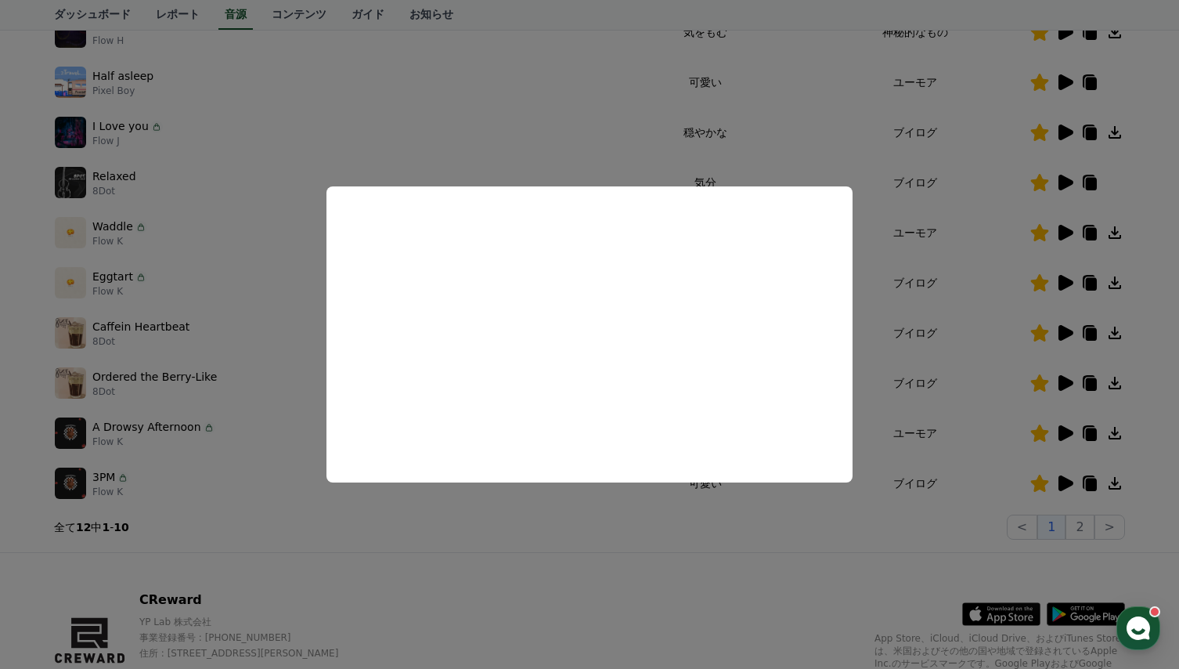
click at [490, 522] on button "close modal" at bounding box center [589, 334] width 1179 height 669
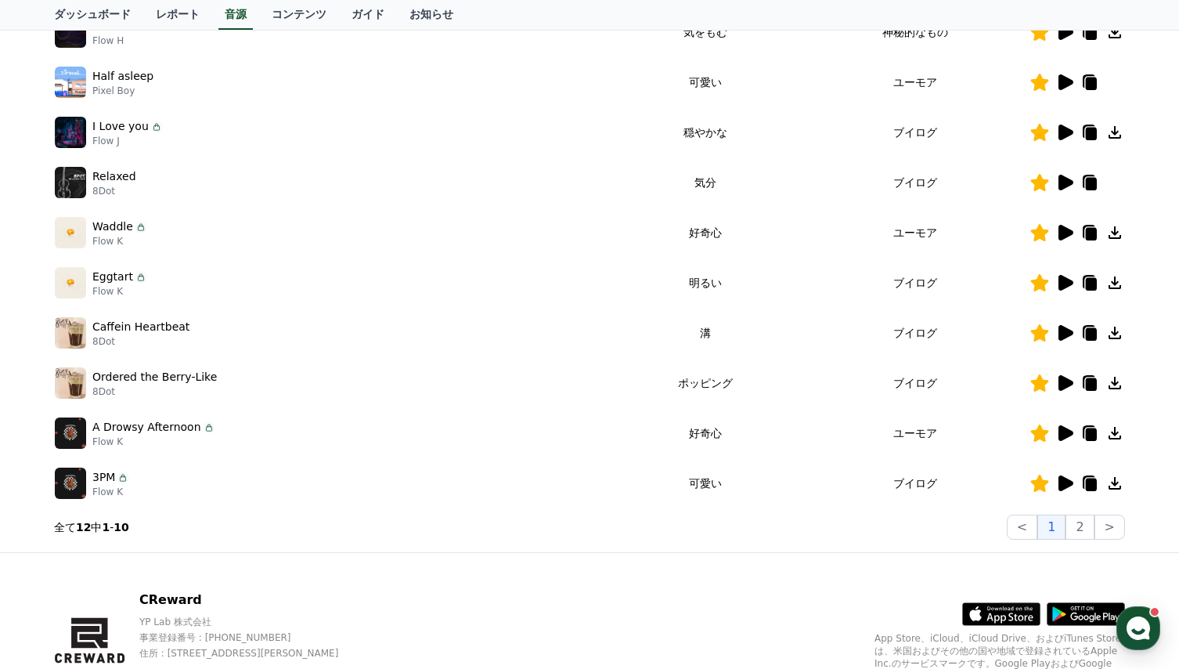
click at [1064, 435] on icon at bounding box center [1066, 433] width 15 height 16
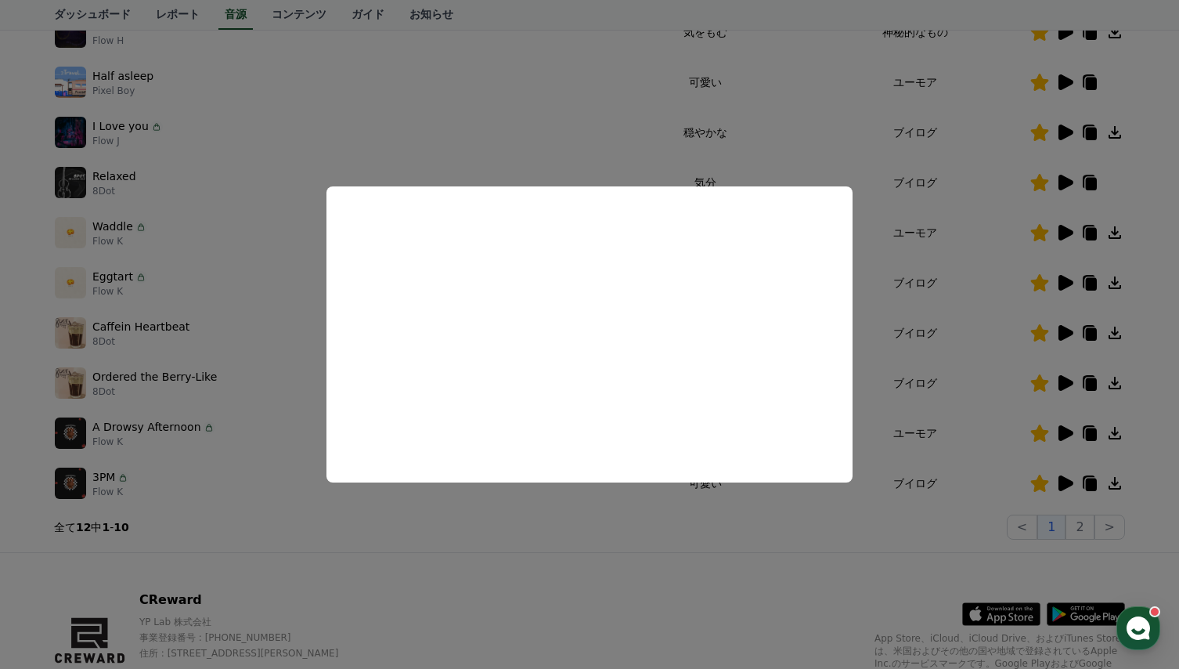
click at [540, 543] on button "close modal" at bounding box center [589, 334] width 1179 height 669
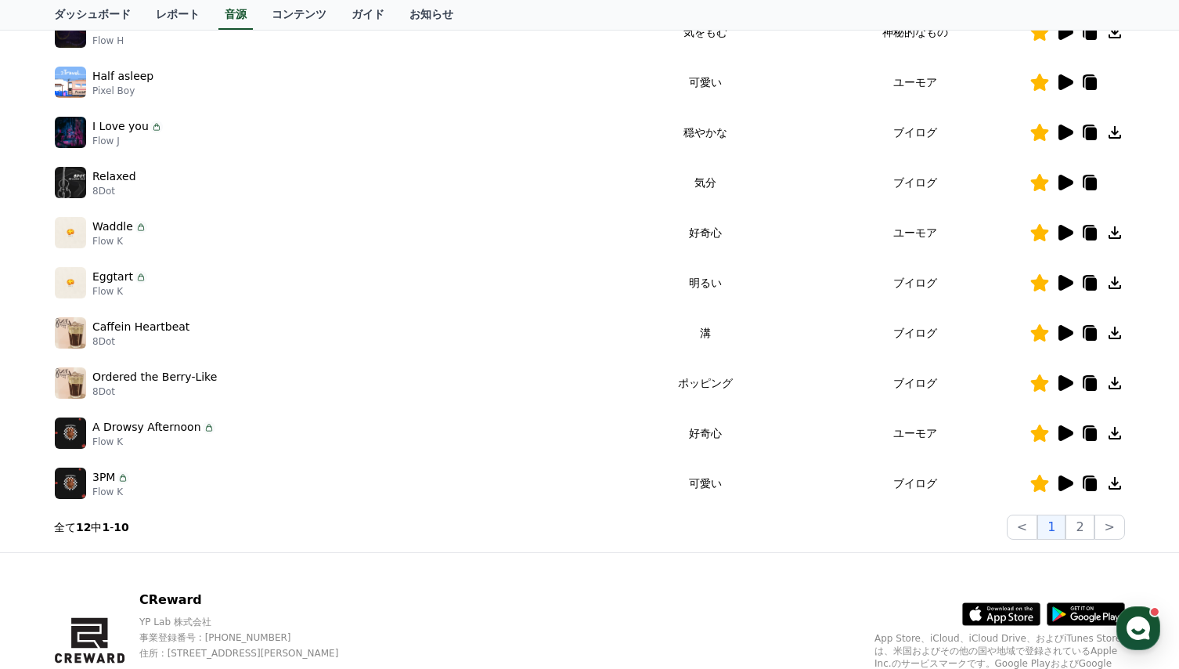
click at [1066, 483] on icon at bounding box center [1066, 483] width 15 height 16
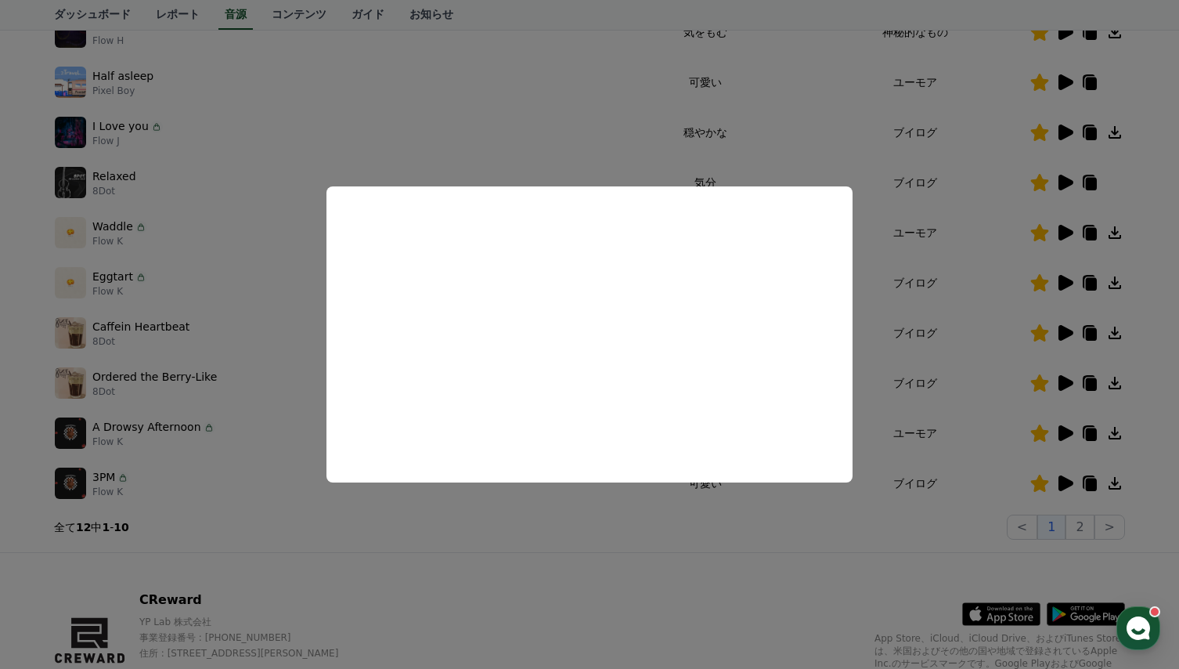
click at [508, 544] on button "close modal" at bounding box center [589, 334] width 1179 height 669
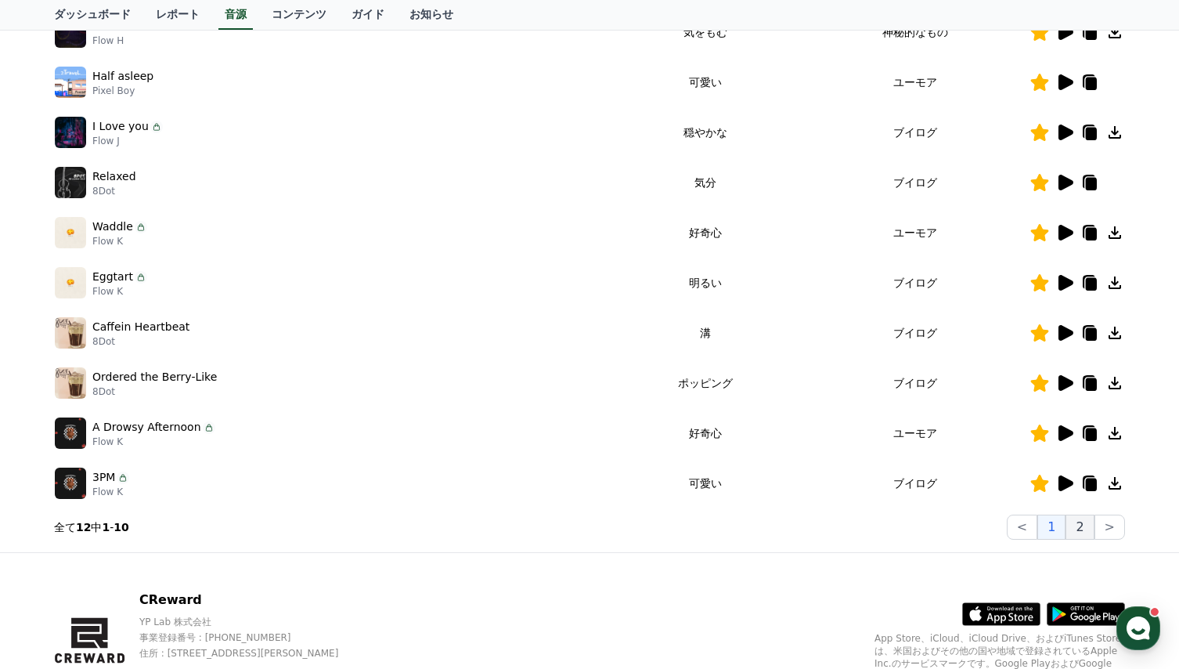
click at [1095, 527] on button "2" at bounding box center [1110, 526] width 31 height 25
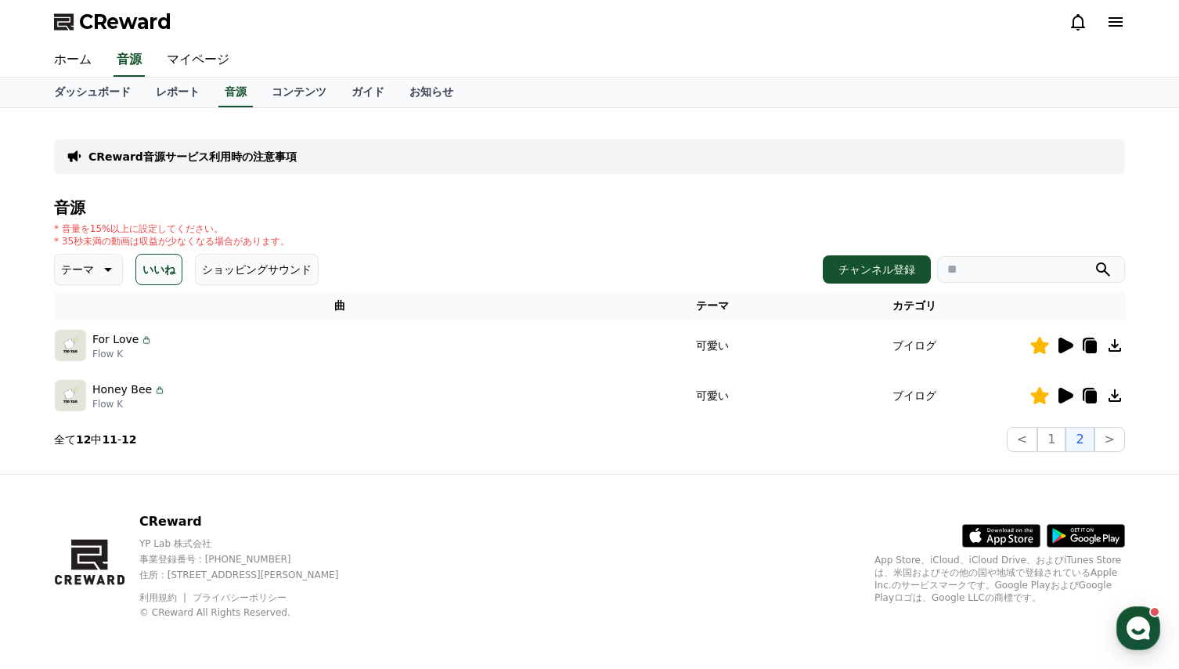
click at [1064, 345] on icon at bounding box center [1066, 345] width 15 height 16
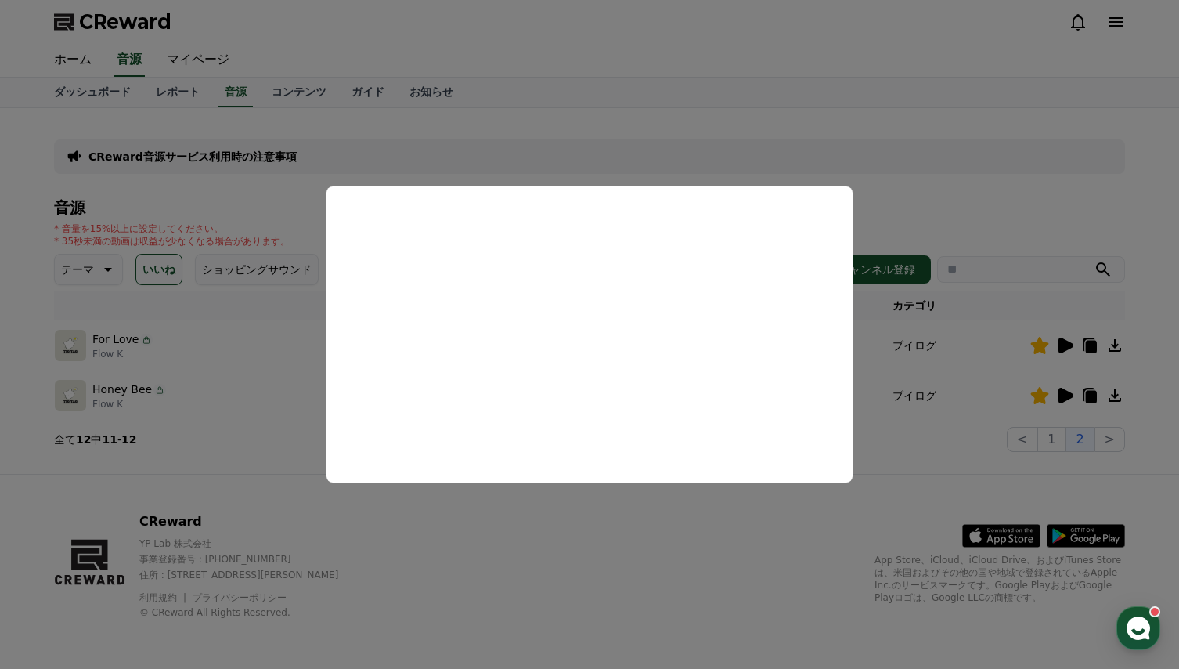
drag, startPoint x: 485, startPoint y: 509, endPoint x: 509, endPoint y: 507, distance: 23.5
click at [487, 510] on button "close modal" at bounding box center [589, 334] width 1179 height 669
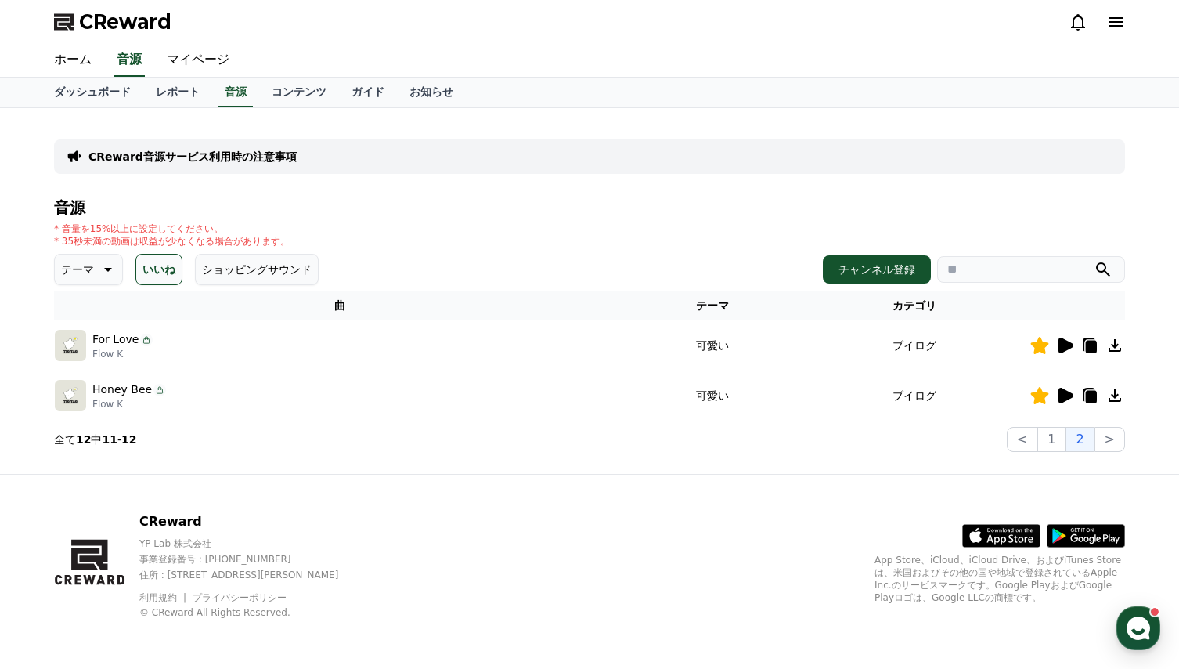
click at [1059, 393] on icon at bounding box center [1066, 396] width 15 height 16
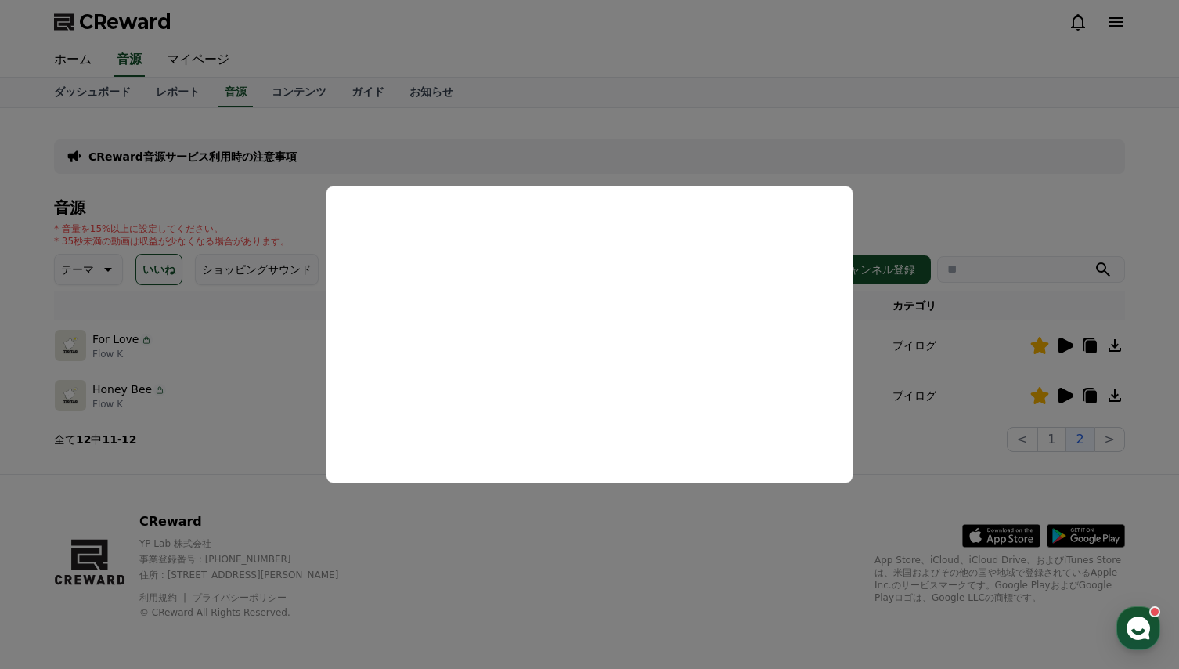
click at [561, 521] on button "close modal" at bounding box center [589, 334] width 1179 height 669
